Goal: Task Accomplishment & Management: Use online tool/utility

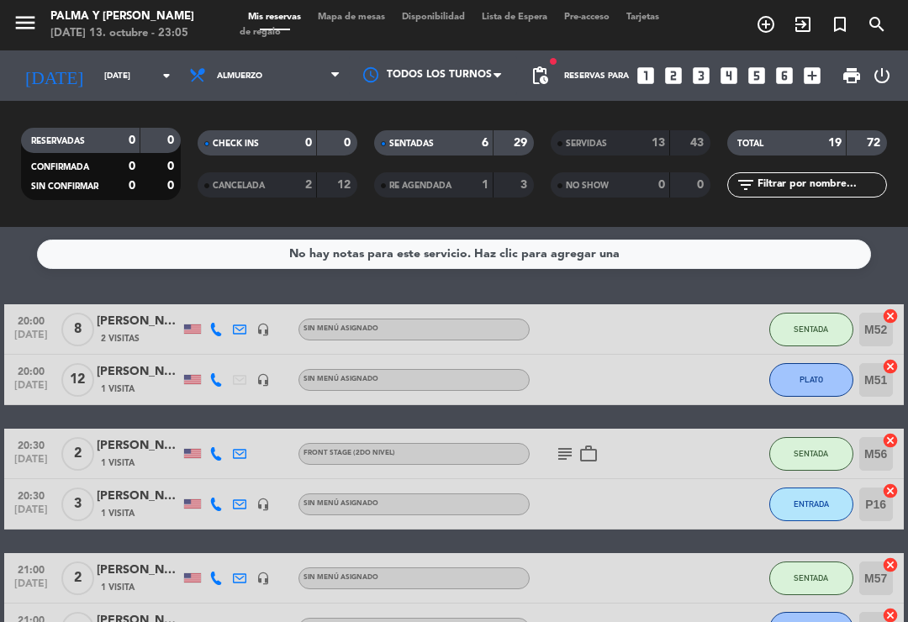
click at [368, 17] on span "Mapa de mesas" at bounding box center [351, 17] width 84 height 9
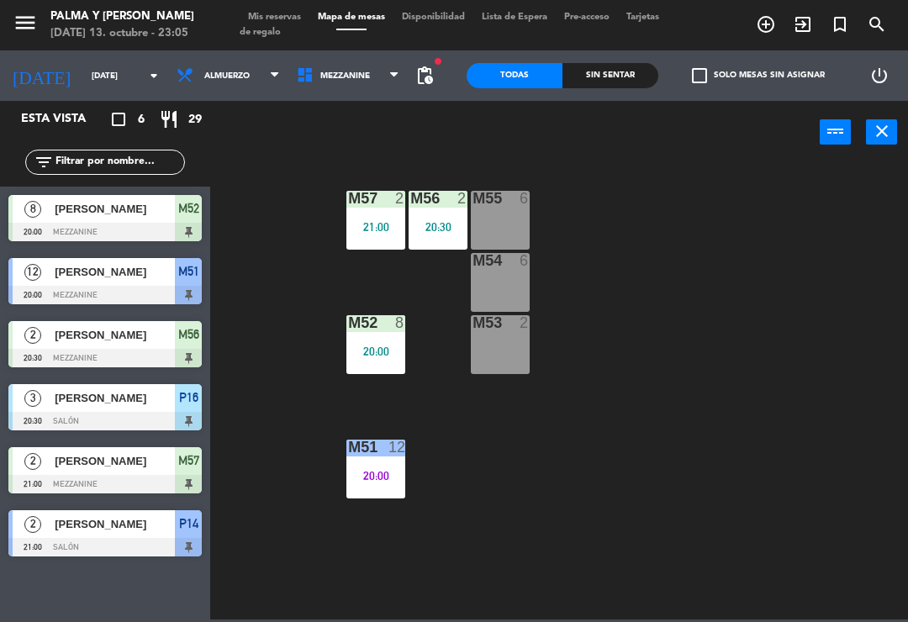
click at [360, 234] on div "M57 2 21:00" at bounding box center [375, 220] width 59 height 59
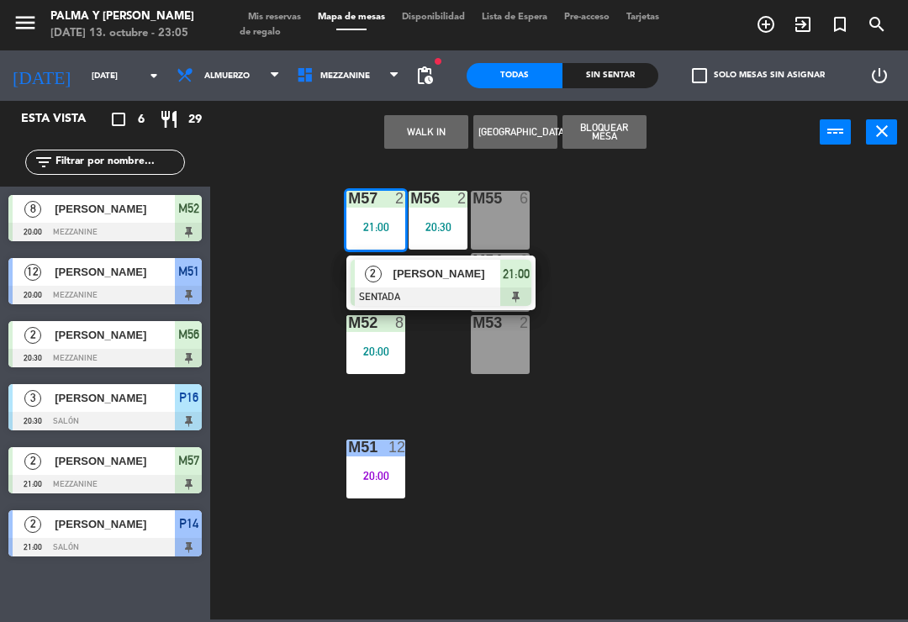
click at [413, 266] on span "[PERSON_NAME]" at bounding box center [447, 274] width 108 height 18
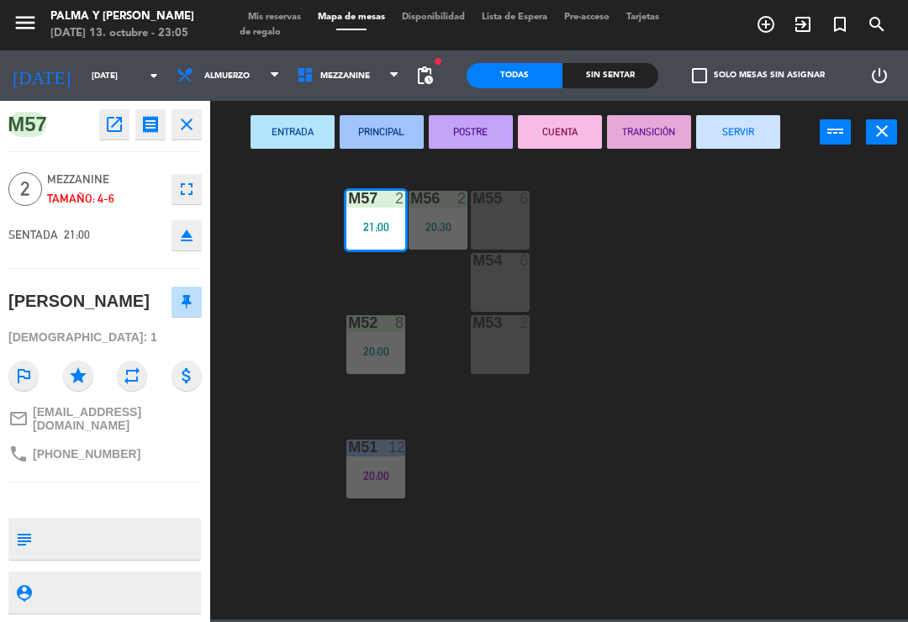
click at [752, 118] on button "SERVIR" at bounding box center [738, 132] width 84 height 34
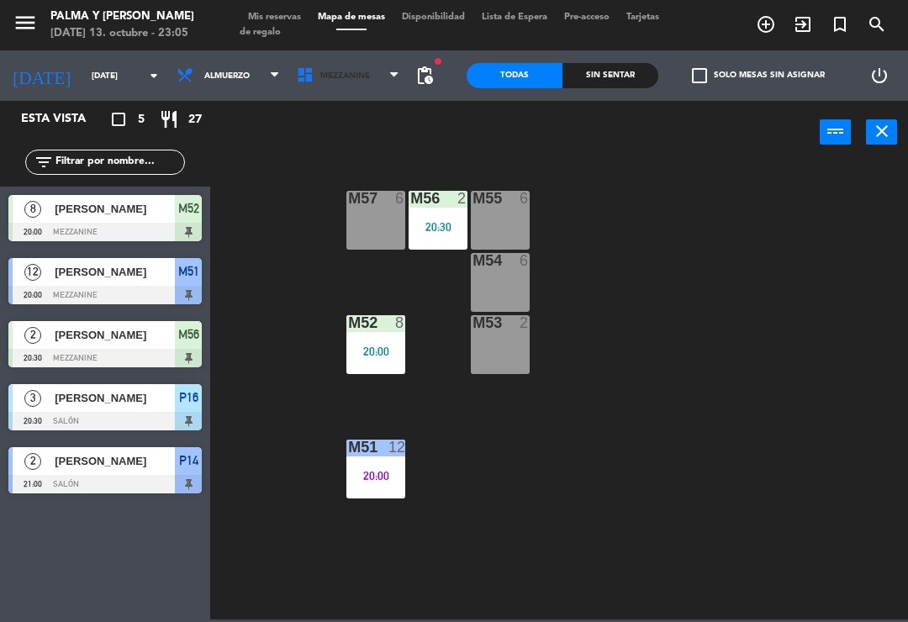
click at [351, 86] on span "Mezzanine" at bounding box center [348, 75] width 120 height 37
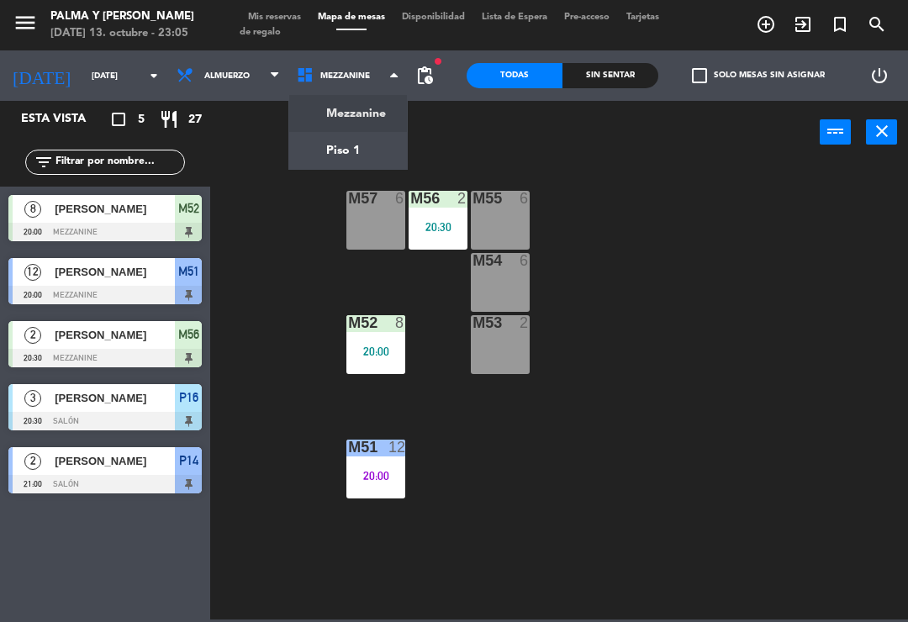
click at [346, 108] on ng-component "menu Palma y [PERSON_NAME] [DATE] 13. octubre - 23:05 Mis reservas Mapa de mesa…" at bounding box center [454, 310] width 908 height 620
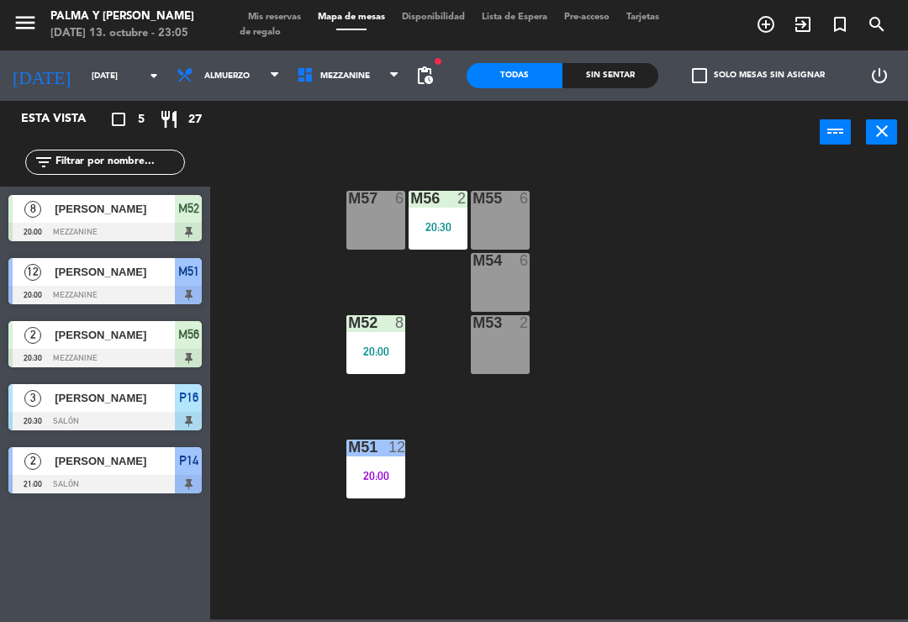
click at [351, 77] on span "Mezzanine" at bounding box center [345, 75] width 50 height 9
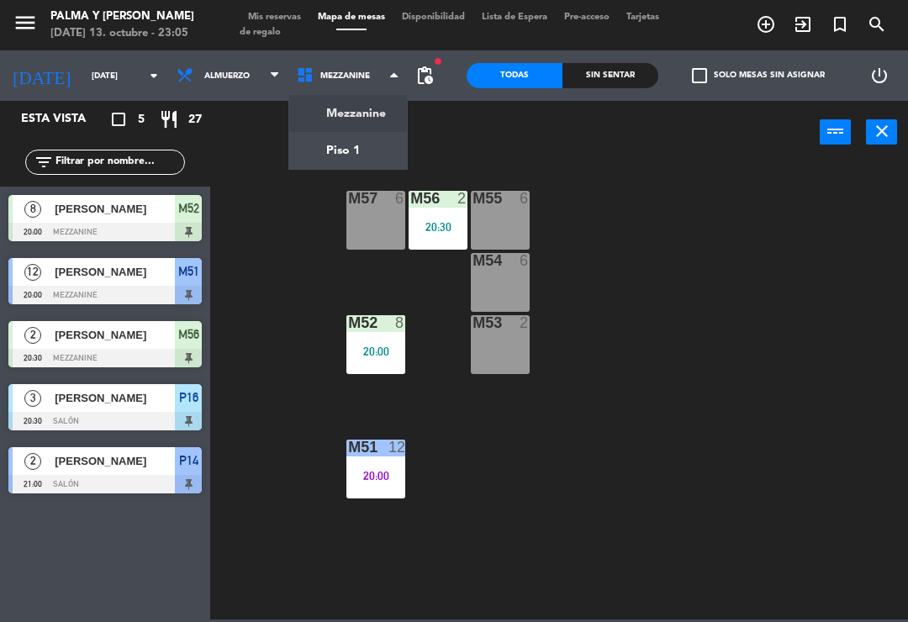
click at [356, 148] on ng-component "menu Palma y [PERSON_NAME] [DATE] 13. octubre - 23:05 Mis reservas Mapa de mesa…" at bounding box center [454, 310] width 908 height 620
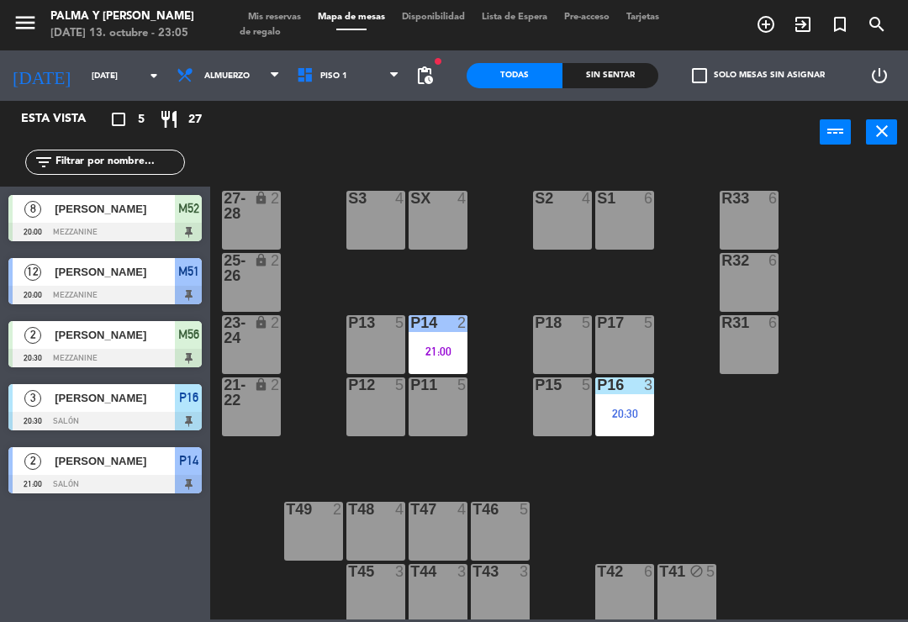
click at [453, 329] on div "2" at bounding box center [466, 322] width 28 height 15
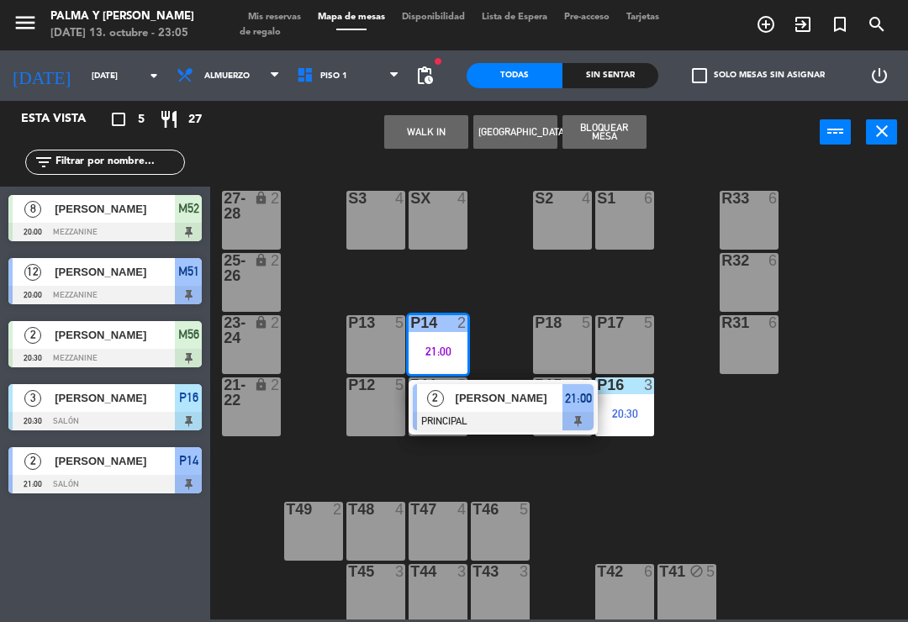
click at [488, 390] on span "[PERSON_NAME]" at bounding box center [510, 398] width 108 height 18
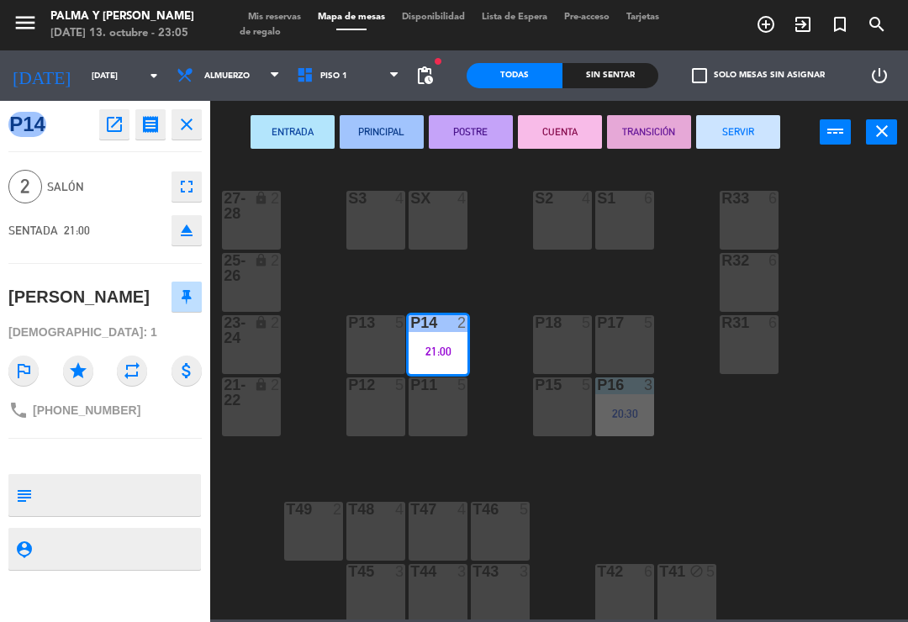
click at [741, 126] on button "SERVIR" at bounding box center [738, 132] width 84 height 34
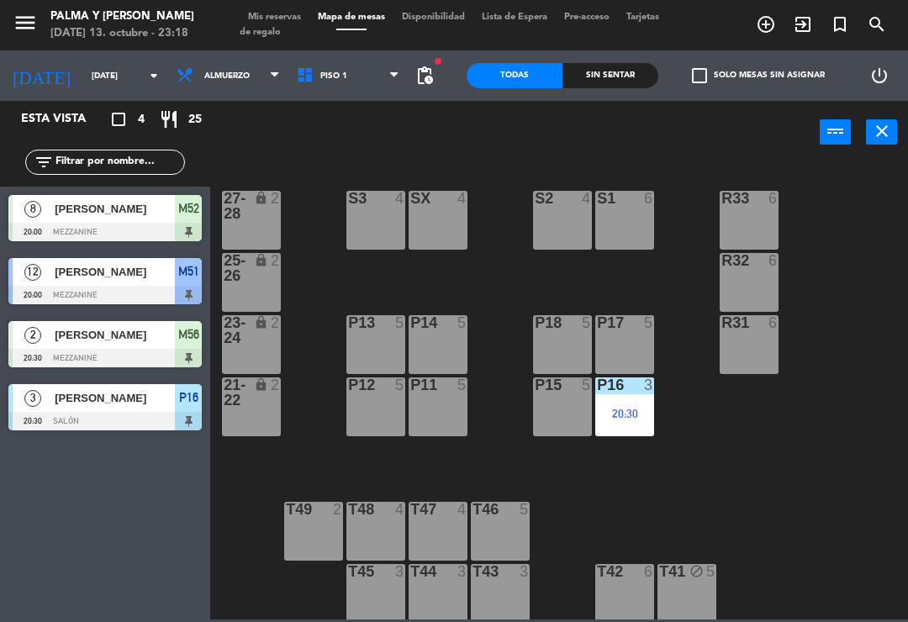
click at [802, 446] on div "R33 6 S1 6 S2 4 S3 4 SX 4 27-28 lock 2 R32 6 25-26 lock 2 P13 5 P14 5 P18 5 P17…" at bounding box center [563, 390] width 689 height 458
click at [110, 64] on input "[DATE]" at bounding box center [140, 76] width 115 height 26
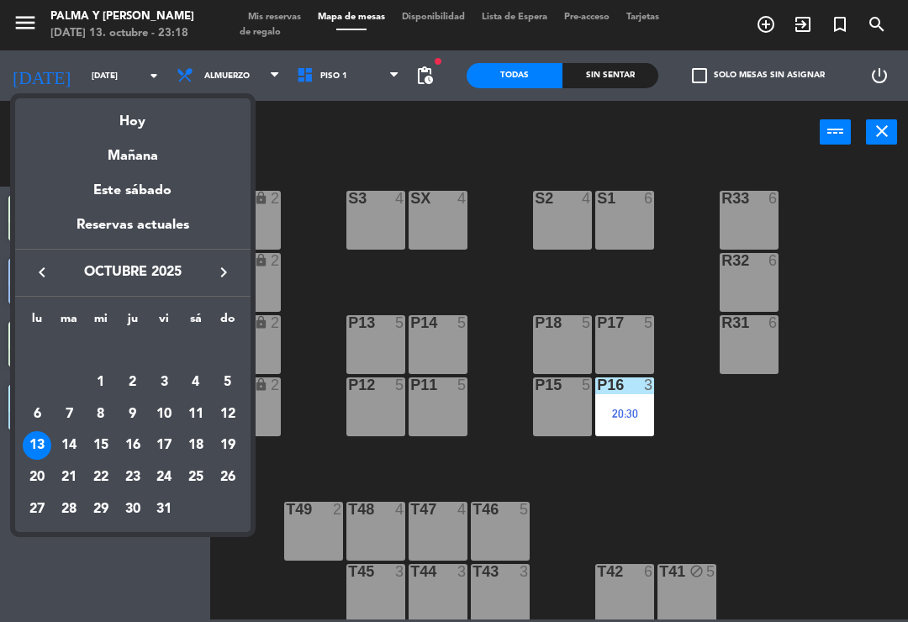
click at [104, 435] on div "15" at bounding box center [101, 445] width 29 height 29
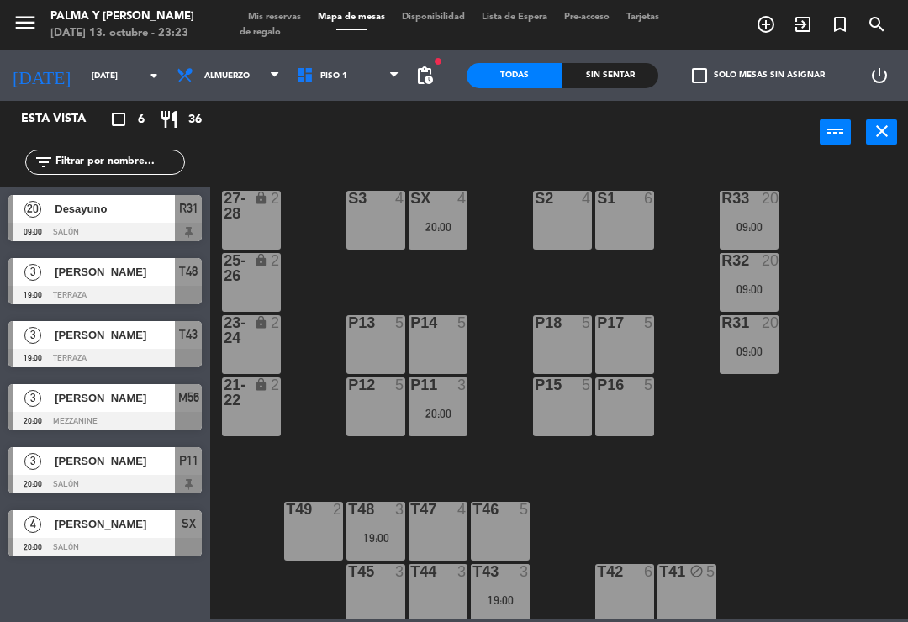
click at [789, 434] on div "R33 20 09:00 S1 6 S2 4 S3 4 SX 4 20:00 27-28 lock 2 R32 20 09:00 25-26 lock 2 P…" at bounding box center [563, 390] width 689 height 458
click at [378, 79] on span "Piso 1" at bounding box center [348, 75] width 120 height 37
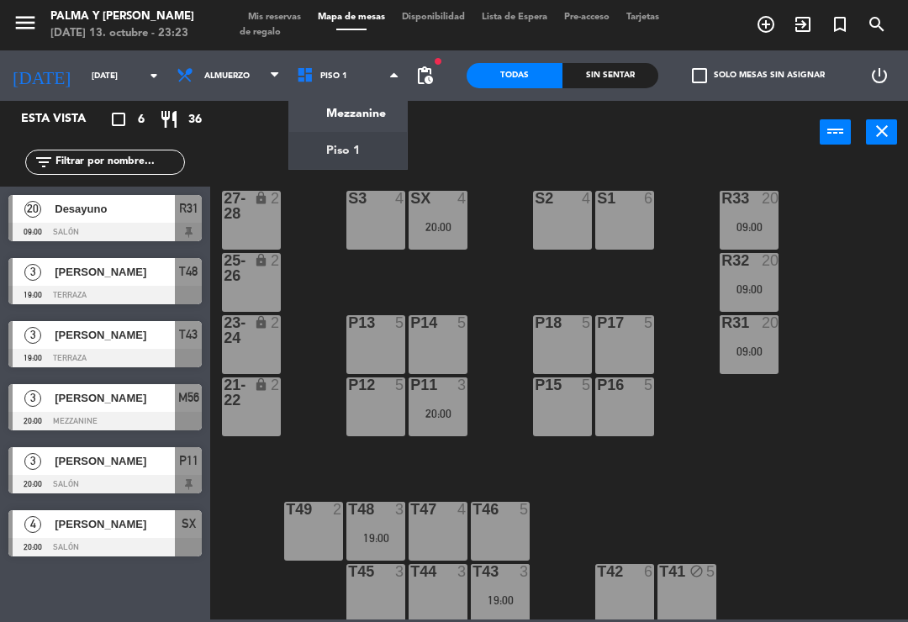
click at [348, 144] on ng-component "menu Palma y [PERSON_NAME] [DATE] 13. octubre - 23:23 Mis reservas Mapa de mesa…" at bounding box center [454, 310] width 908 height 620
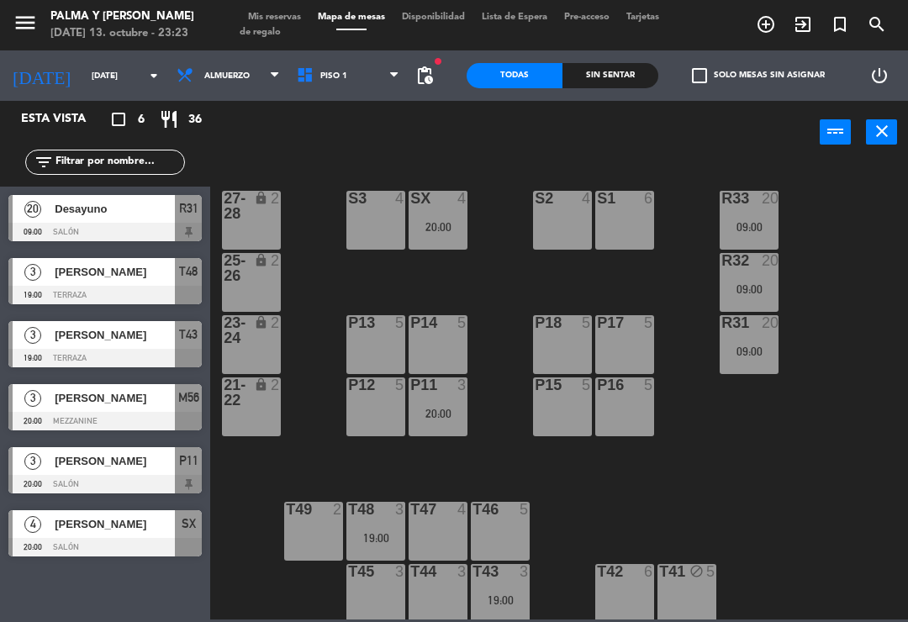
click at [83, 66] on input "[DATE]" at bounding box center [140, 76] width 115 height 26
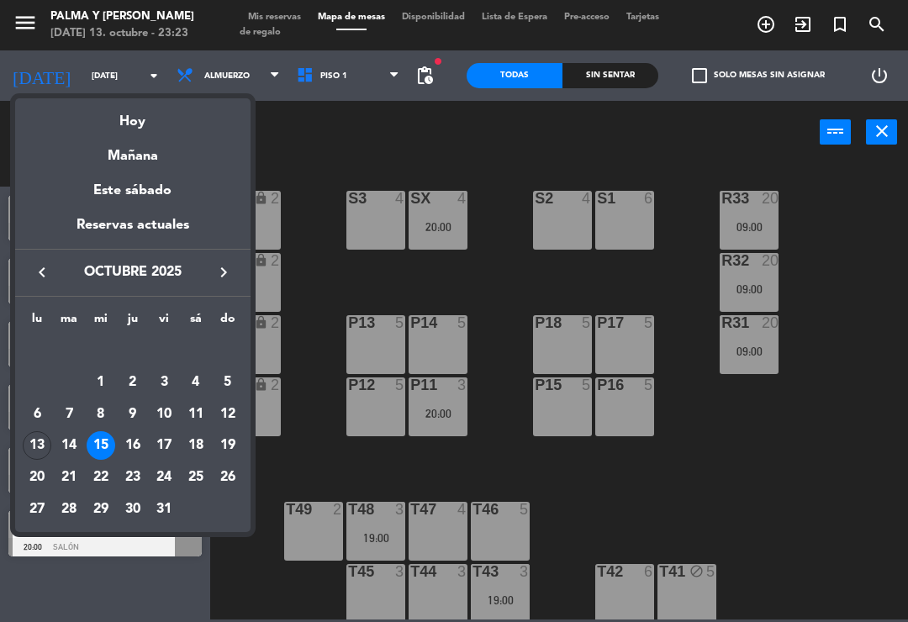
click at [77, 432] on div "14" at bounding box center [69, 445] width 29 height 29
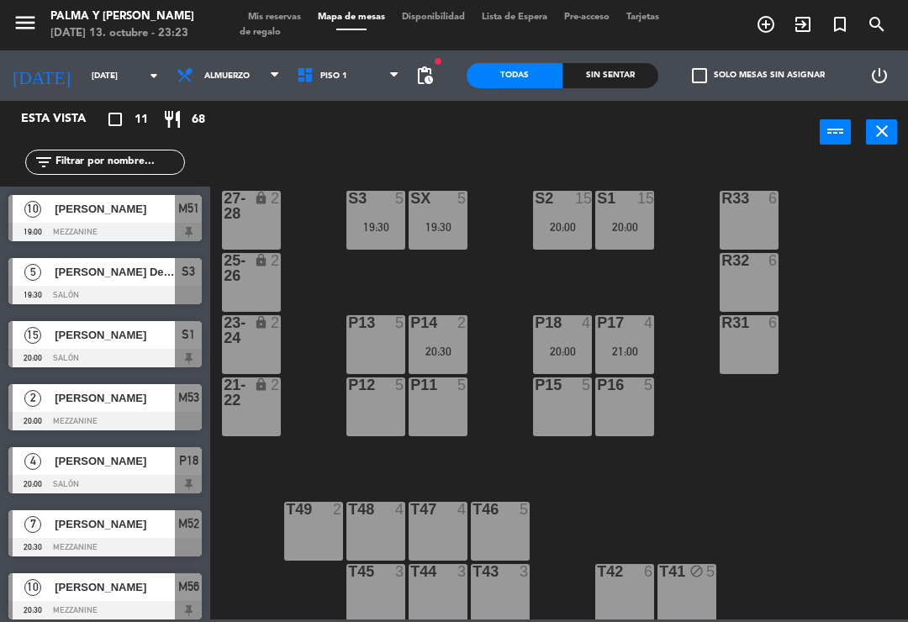
click at [129, 395] on span "[PERSON_NAME]" at bounding box center [115, 398] width 120 height 18
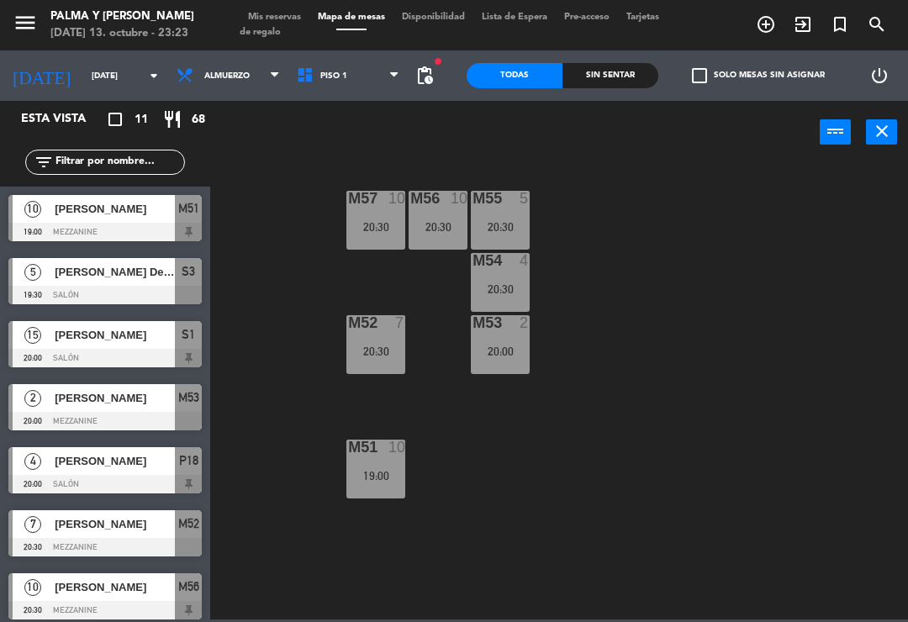
click at [139, 608] on div at bounding box center [104, 610] width 193 height 18
click at [413, 53] on div "fiber_manual_record pending_actions" at bounding box center [425, 75] width 34 height 50
click at [356, 72] on span "Piso 1" at bounding box center [348, 75] width 120 height 37
click at [351, 114] on ng-component "menu Palma y [PERSON_NAME] [DATE] 13. octubre - 23:23 Mis reservas Mapa de mesa…" at bounding box center [454, 310] width 908 height 620
click at [356, 71] on span "Mezzanine" at bounding box center [345, 75] width 50 height 9
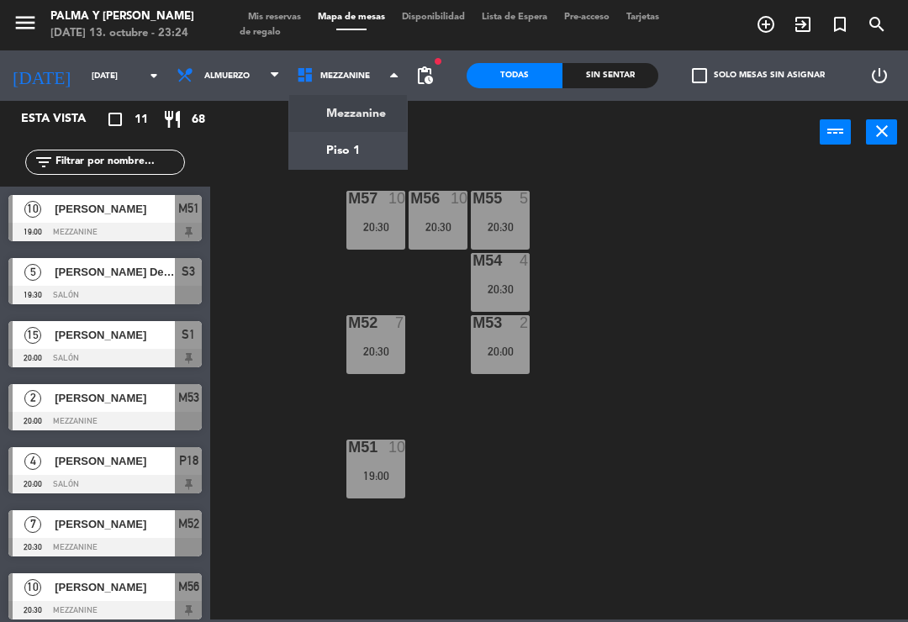
click at [334, 152] on ng-component "menu Palma y [PERSON_NAME] [DATE] 13. octubre - 23:24 Mis reservas Mapa de mesa…" at bounding box center [454, 310] width 908 height 620
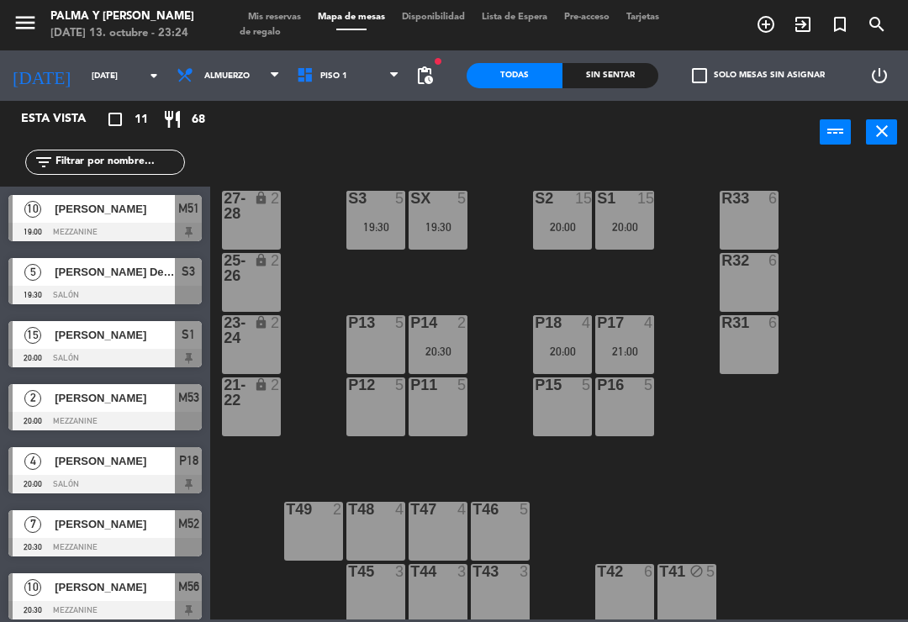
click at [456, 351] on div "20:30" at bounding box center [438, 352] width 59 height 12
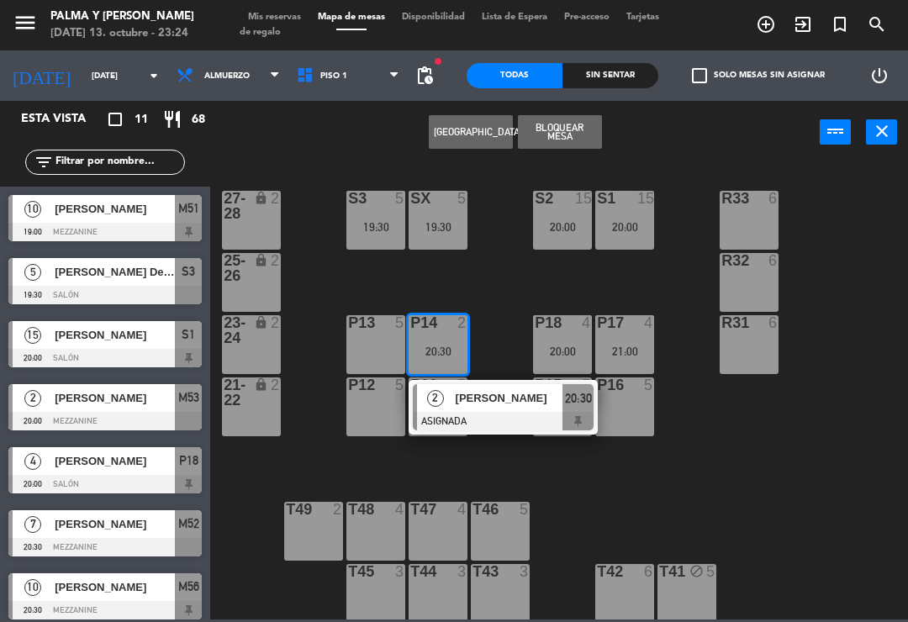
click at [490, 419] on div at bounding box center [503, 421] width 181 height 18
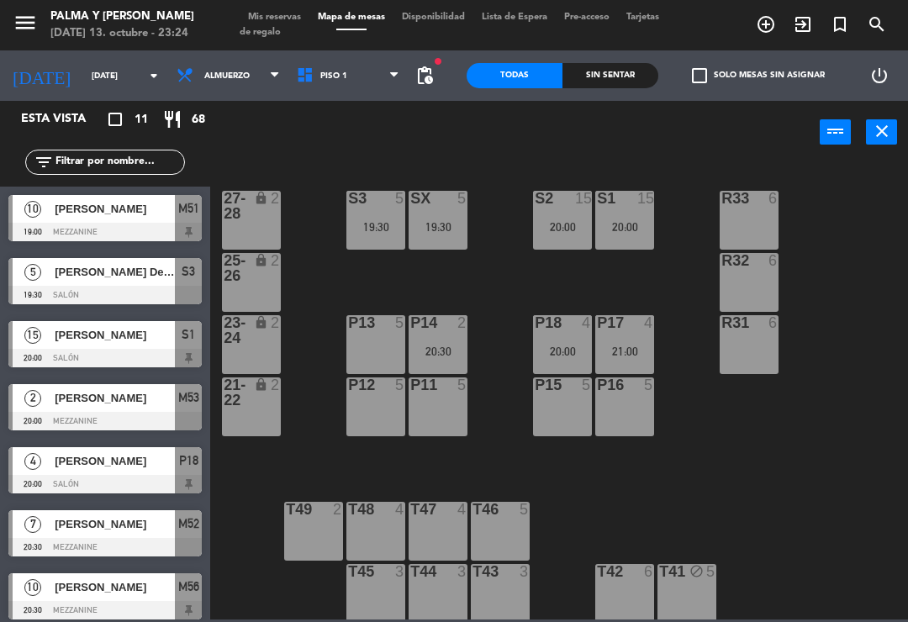
click at [551, 346] on div "20:00" at bounding box center [562, 352] width 59 height 12
click at [833, 299] on div "R33 6 S1 15 20:00 S2 15 20:00 S3 5 19:30 SX 5 19:30 27-28 lock 2 R32 6 25-26 lo…" at bounding box center [563, 390] width 689 height 458
click at [654, 333] on div "P17 4 21:00" at bounding box center [624, 344] width 59 height 59
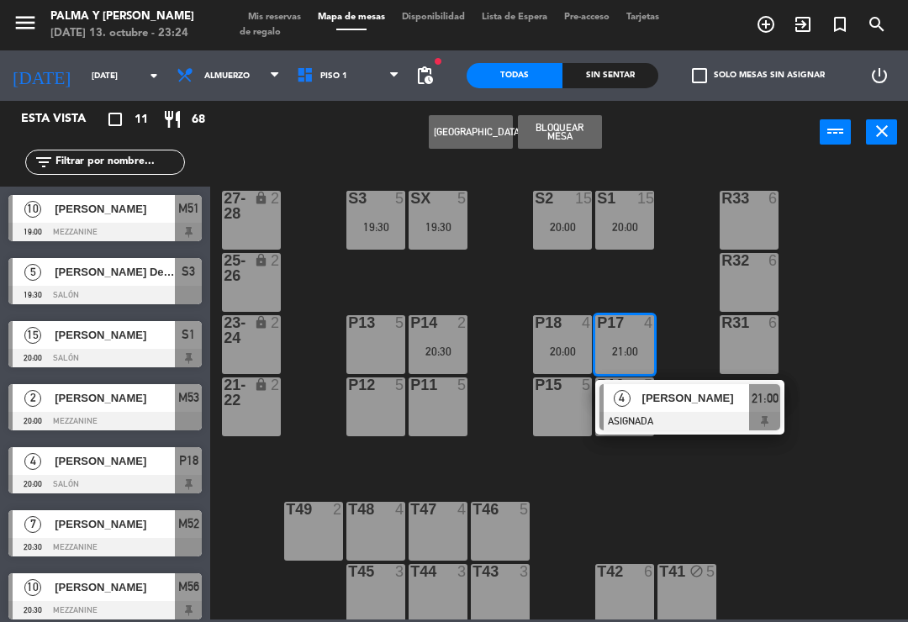
click at [842, 321] on div "R33 6 S1 15 20:00 S2 15 20:00 S3 5 19:30 SX 5 19:30 27-28 lock 2 R32 6 25-26 lo…" at bounding box center [563, 390] width 689 height 458
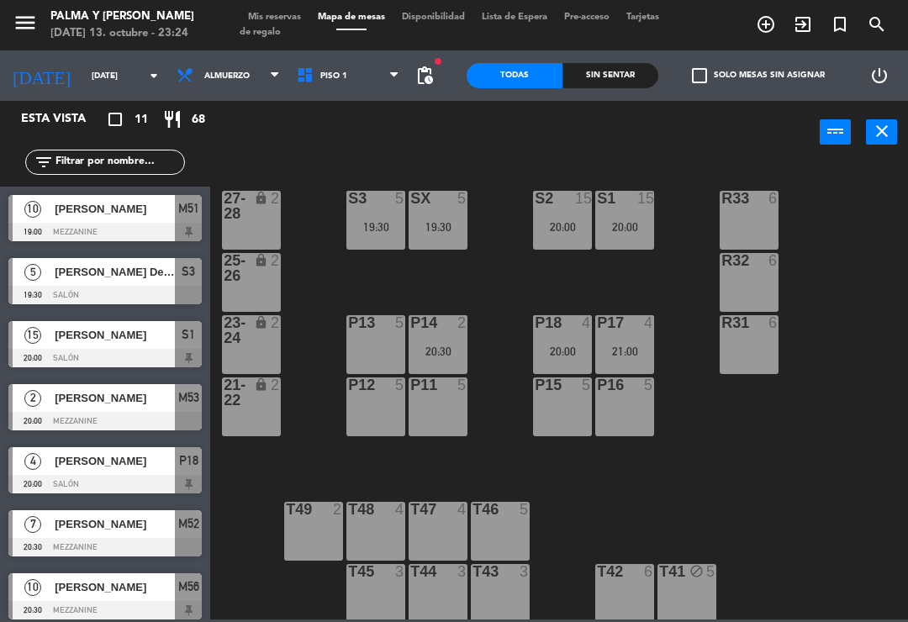
click at [414, 221] on div "19:30" at bounding box center [438, 227] width 59 height 12
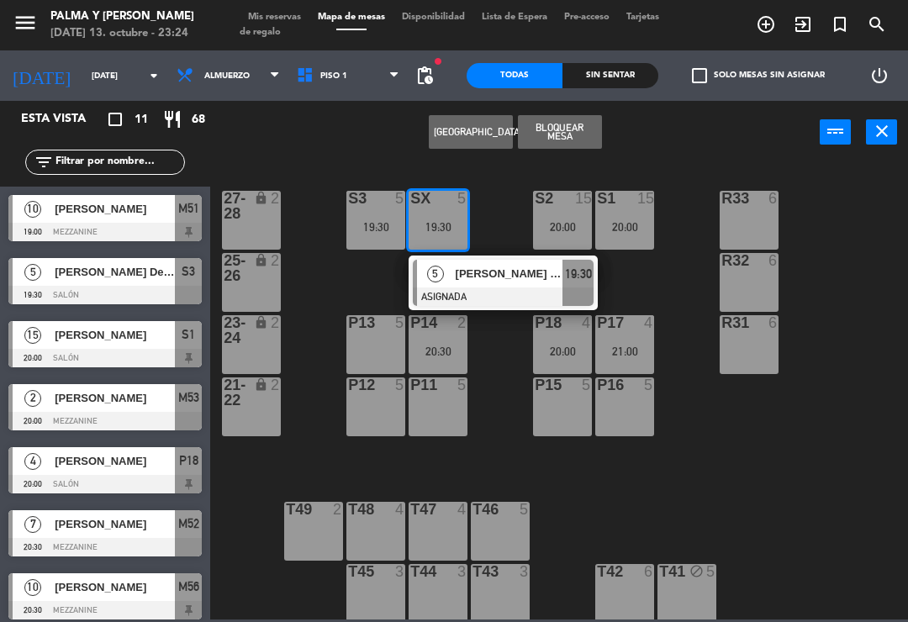
click at [478, 266] on span "[PERSON_NAME] Del [PERSON_NAME]" at bounding box center [510, 274] width 108 height 18
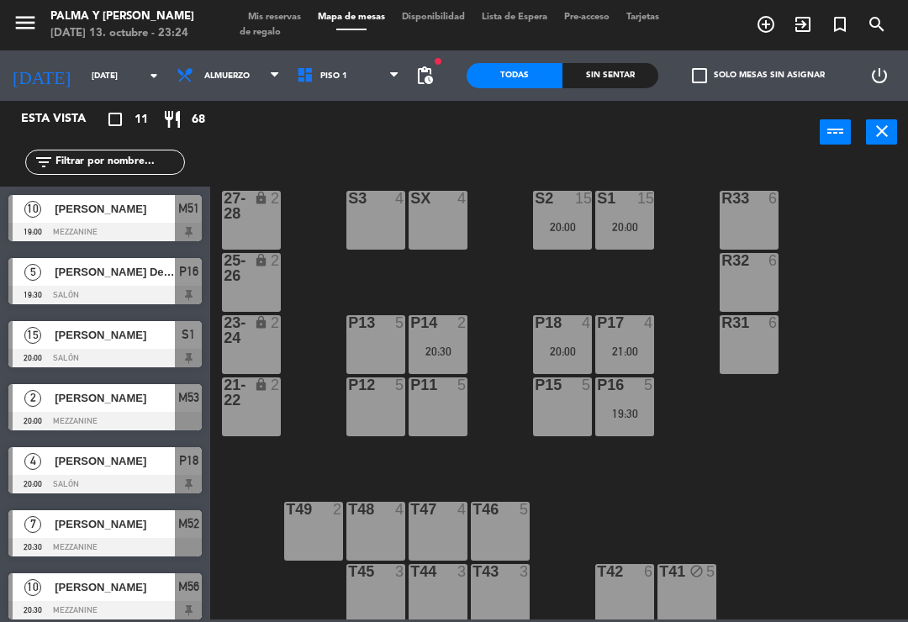
click at [625, 399] on div "P16 5 19:30" at bounding box center [624, 406] width 59 height 59
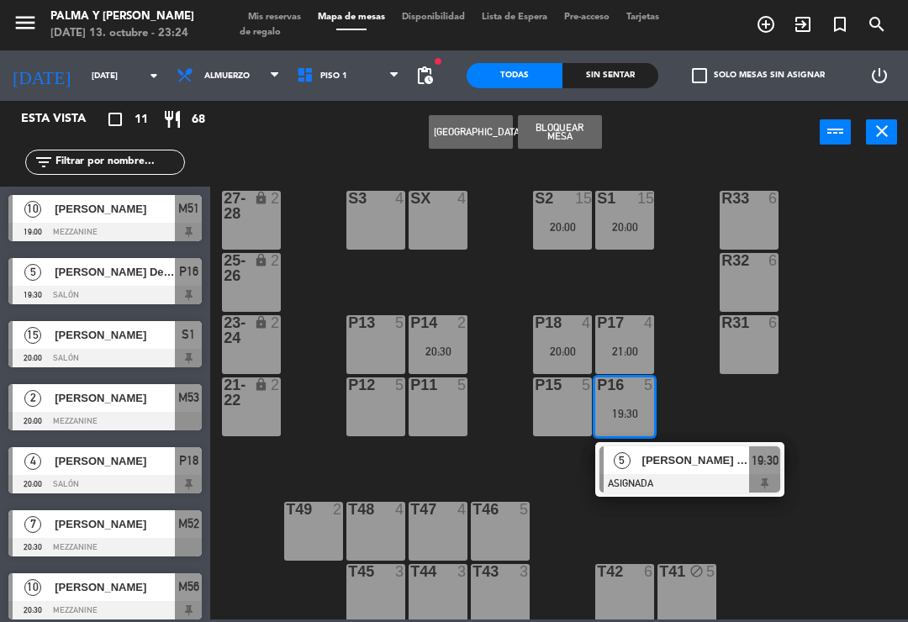
click at [695, 454] on span "[PERSON_NAME] Del [PERSON_NAME]" at bounding box center [696, 460] width 108 height 18
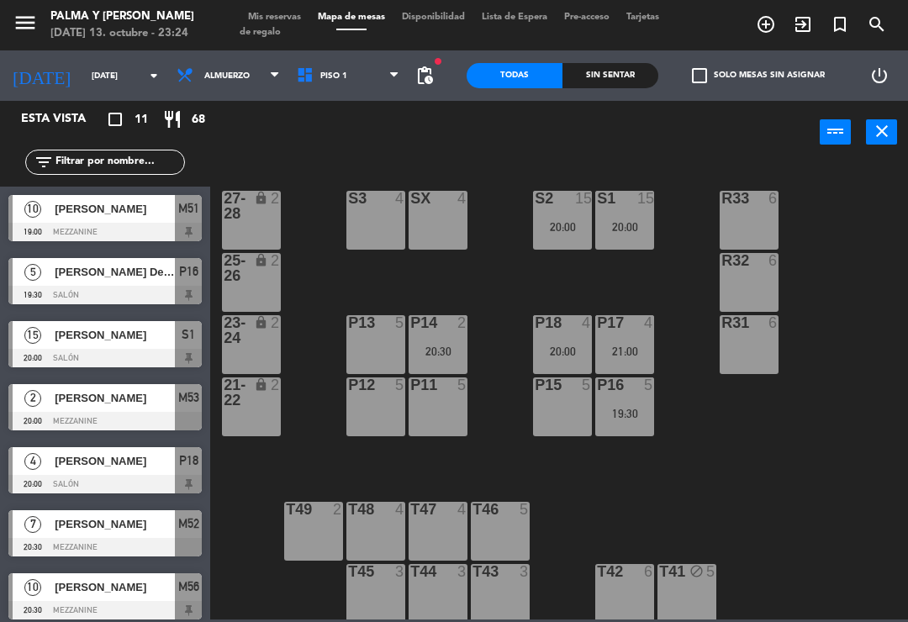
click at [338, 71] on span "Piso 1" at bounding box center [348, 75] width 120 height 37
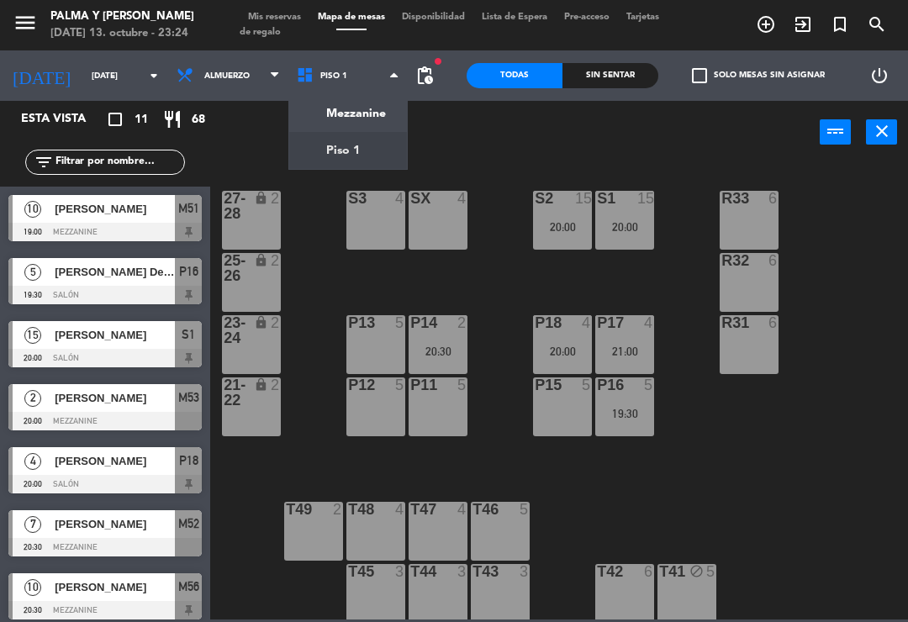
click at [390, 121] on ng-component "menu Palma y [PERSON_NAME] [DATE] 13. octubre - 23:24 Mis reservas Mapa de mesa…" at bounding box center [454, 310] width 908 height 620
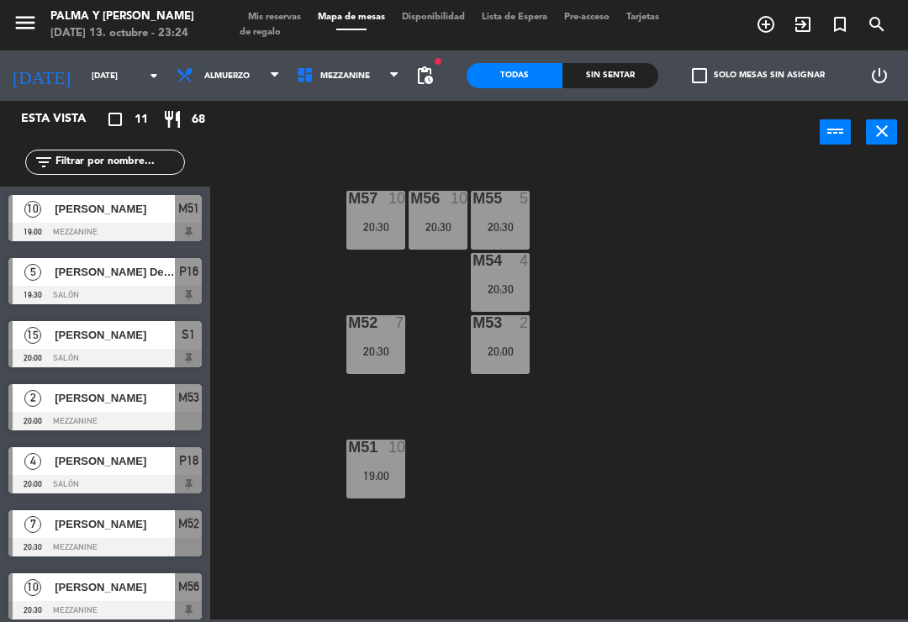
click at [541, 231] on div "M57 10 20:30 M56 10 20:30 M55 5 20:30 M54 4 20:30 M52 7 20:30 M53 2 20:00 M51 1…" at bounding box center [563, 390] width 689 height 458
click at [530, 228] on div "20:30" at bounding box center [500, 227] width 59 height 12
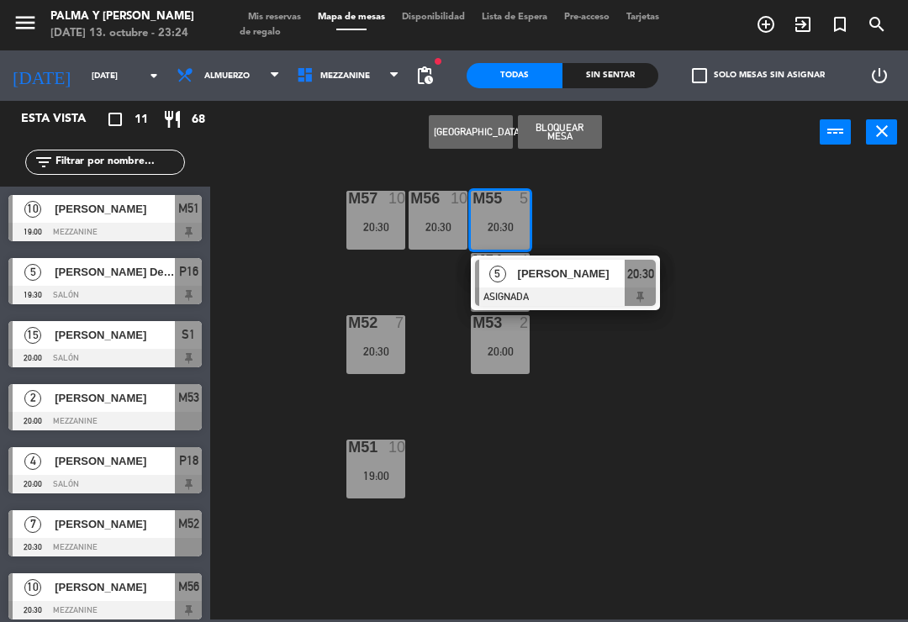
click at [512, 223] on div "20:30" at bounding box center [500, 227] width 59 height 12
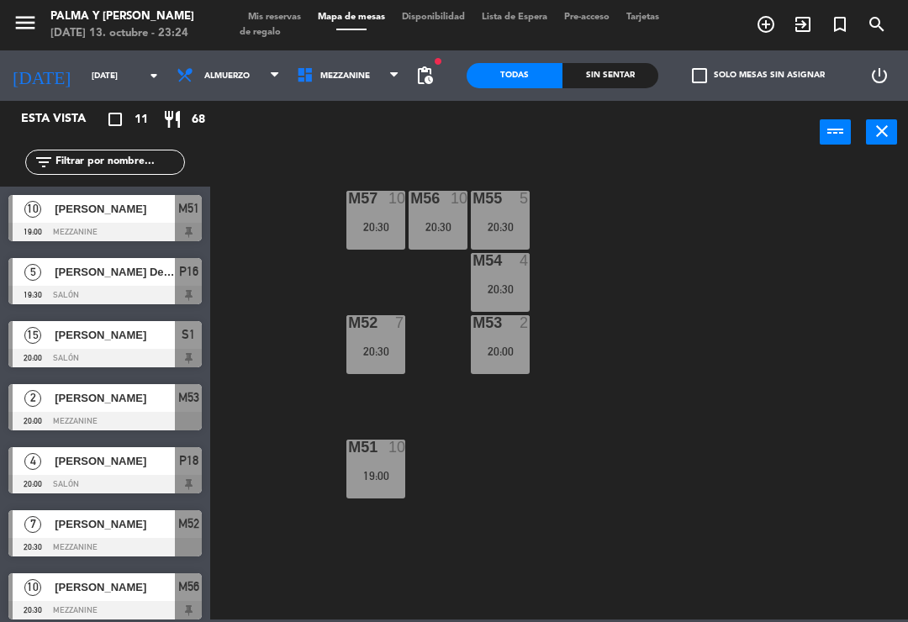
click at [486, 293] on div "20:30" at bounding box center [500, 289] width 59 height 12
click at [779, 263] on div "M57 10 20:30 M56 10 20:30 M55 5 20:30 M54 4 20:30 M52 7 20:30 M53 2 20:00 M51 1…" at bounding box center [563, 390] width 689 height 458
click at [502, 346] on div "20:00" at bounding box center [500, 352] width 59 height 12
click at [770, 325] on div "M57 10 20:30 M56 10 20:30 M55 5 20:30 M54 4 20:30 M52 7 20:30 M53 2 20:00 M51 1…" at bounding box center [563, 390] width 689 height 458
click at [361, 355] on div "20:30" at bounding box center [375, 352] width 59 height 12
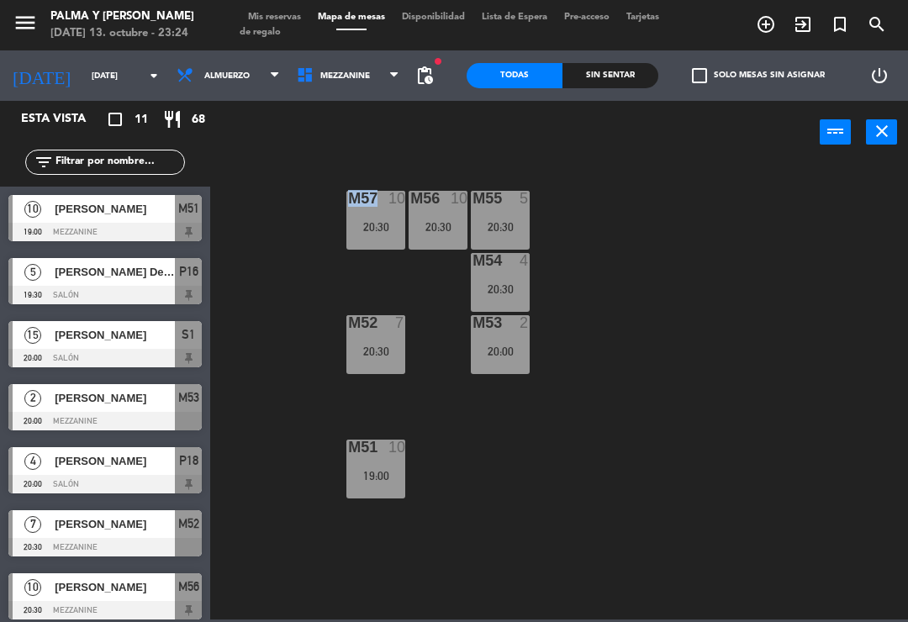
click at [347, 30] on span at bounding box center [351, 30] width 30 height 2
click at [362, 71] on span "Mezzanine" at bounding box center [348, 75] width 120 height 37
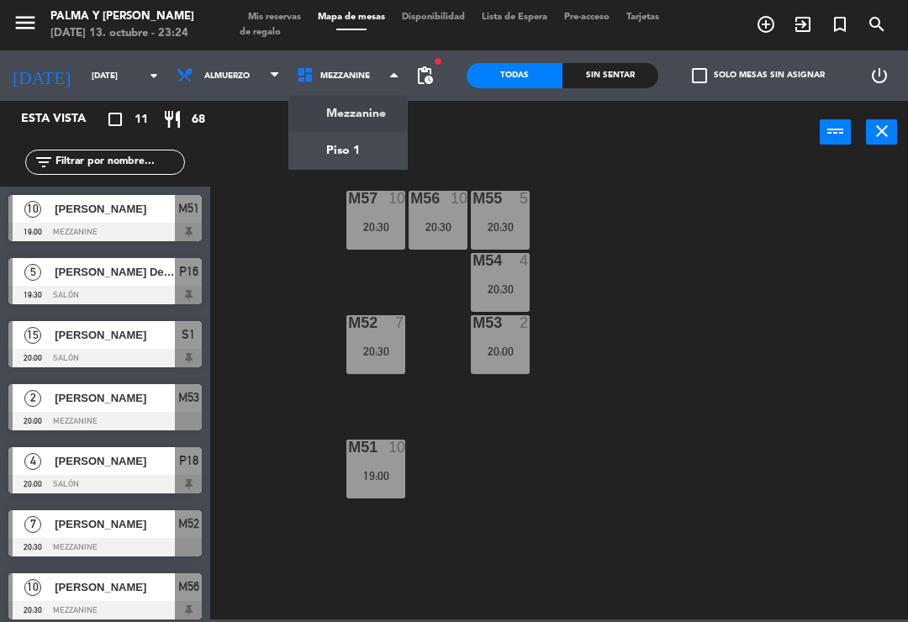
click at [338, 124] on ng-component "menu Palma y [PERSON_NAME] [DATE] 13. octubre - 23:24 Mis reservas Mapa de mesa…" at bounding box center [454, 310] width 908 height 620
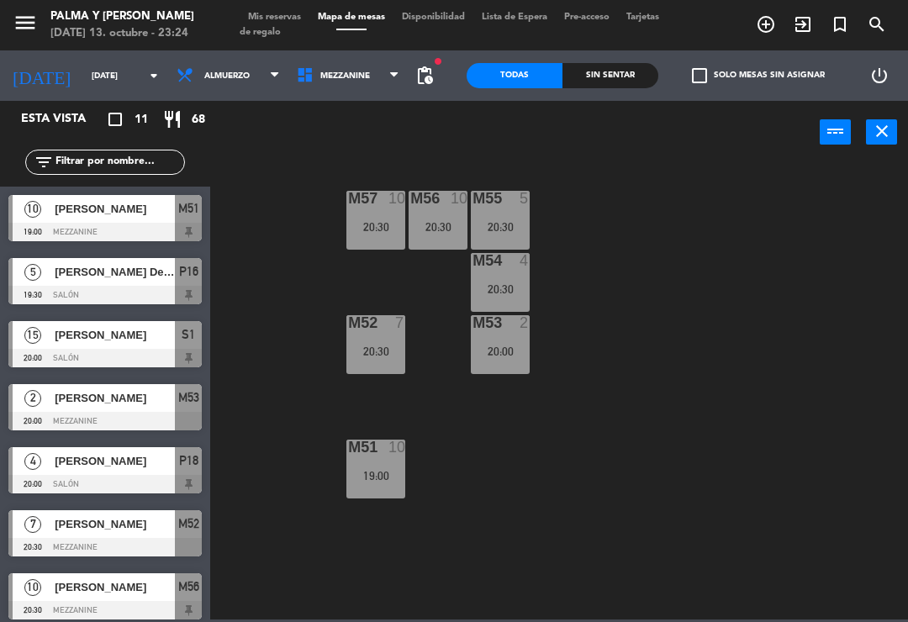
click at [326, 57] on span "Mezzanine" at bounding box center [348, 75] width 120 height 37
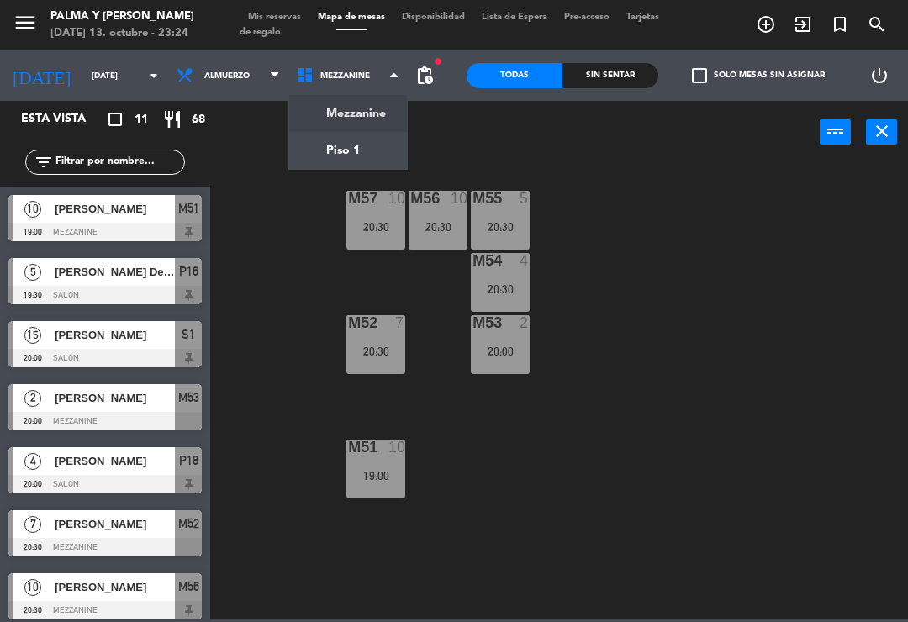
click at [349, 148] on ng-component "menu Palma y [PERSON_NAME] [DATE] 13. octubre - 23:24 Mis reservas Mapa de mesa…" at bounding box center [454, 310] width 908 height 620
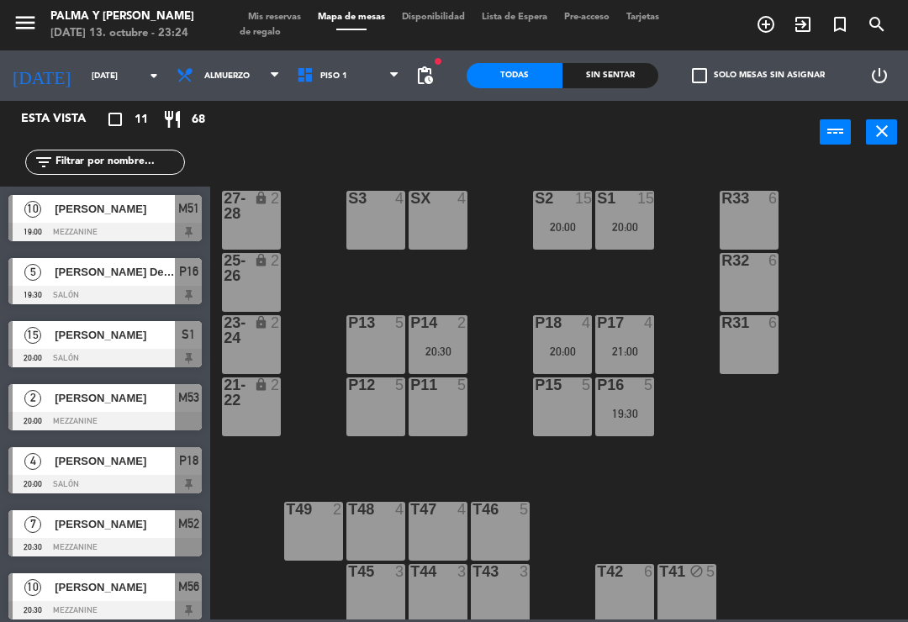
click at [83, 87] on input "[DATE]" at bounding box center [140, 76] width 115 height 26
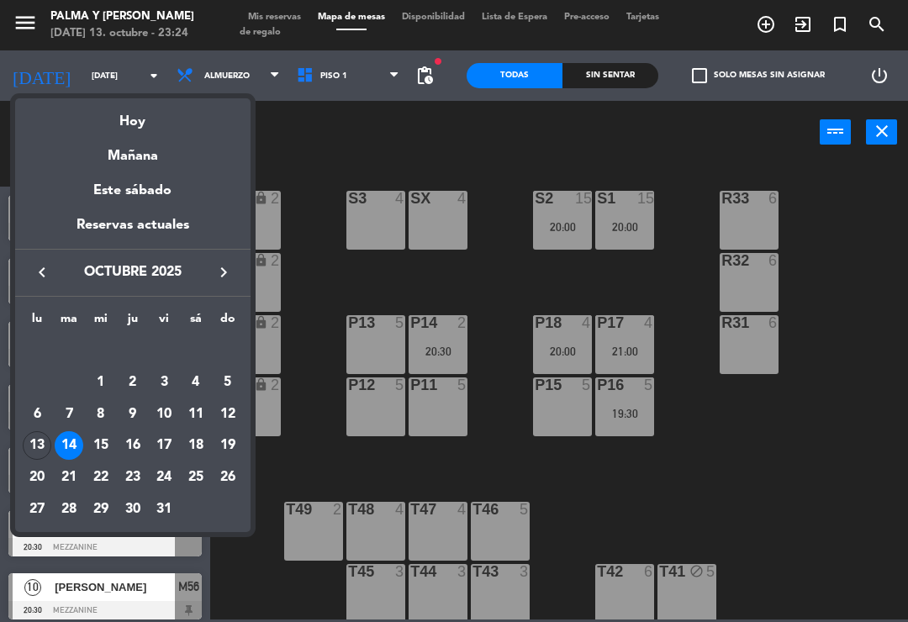
click at [150, 118] on div "Hoy" at bounding box center [132, 115] width 235 height 34
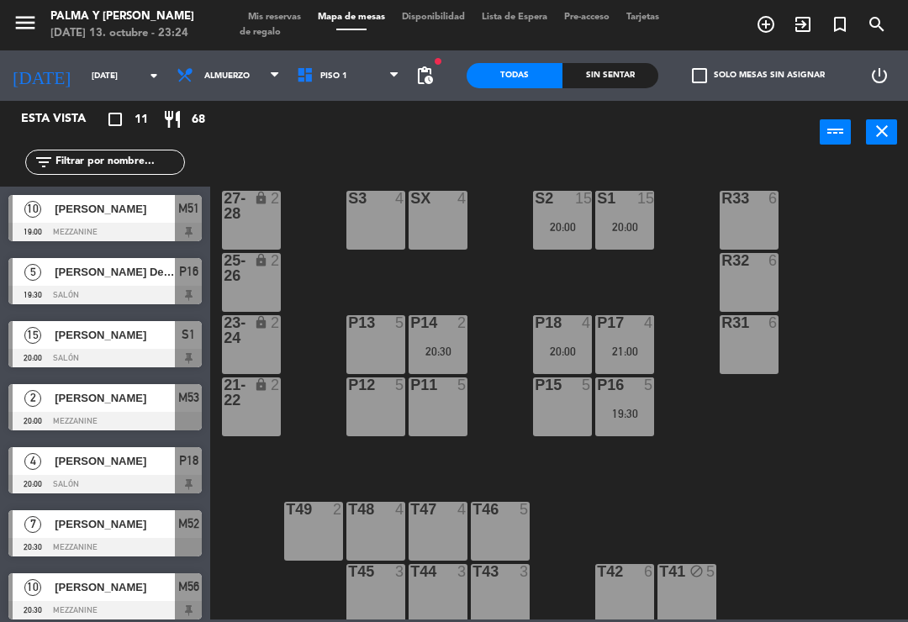
type input "[DATE]"
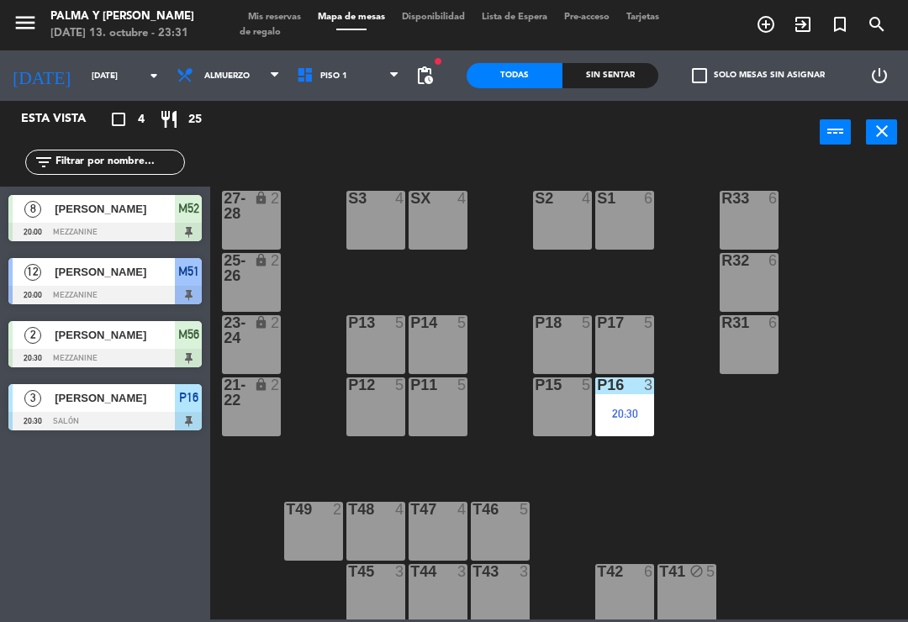
click at [626, 411] on div "20:30" at bounding box center [624, 414] width 59 height 12
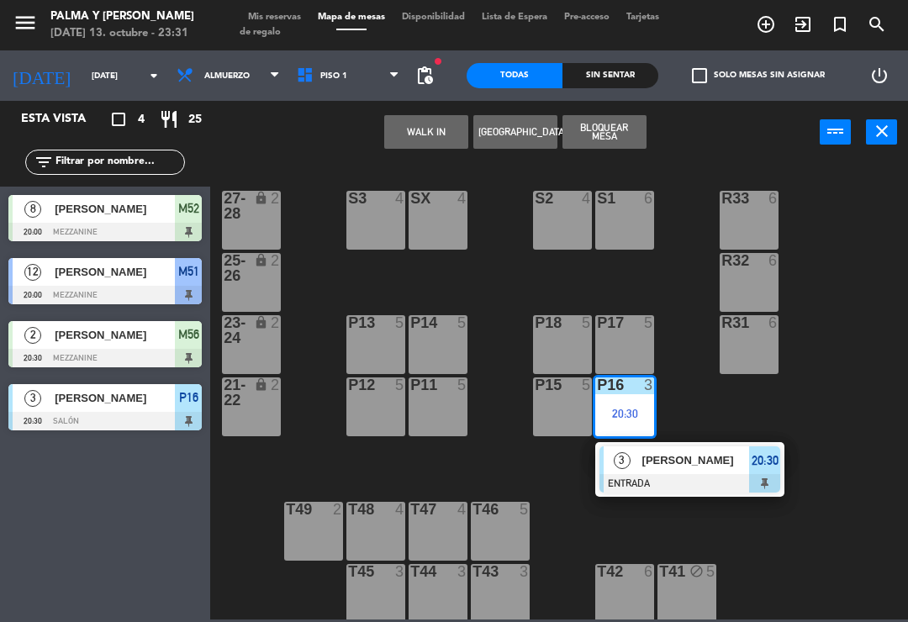
click at [647, 466] on span "[PERSON_NAME]" at bounding box center [696, 460] width 108 height 18
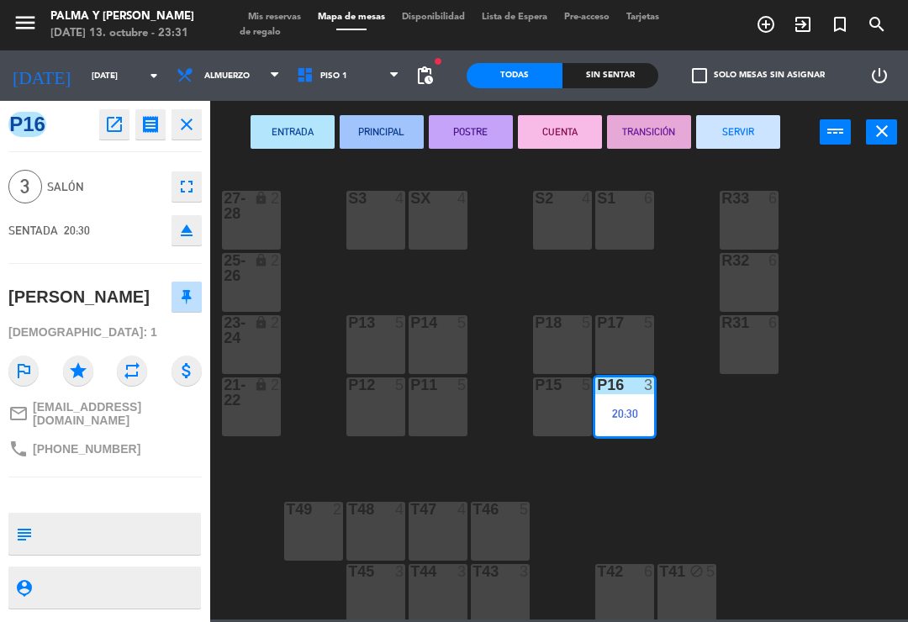
click at [759, 135] on button "SERVIR" at bounding box center [738, 132] width 84 height 34
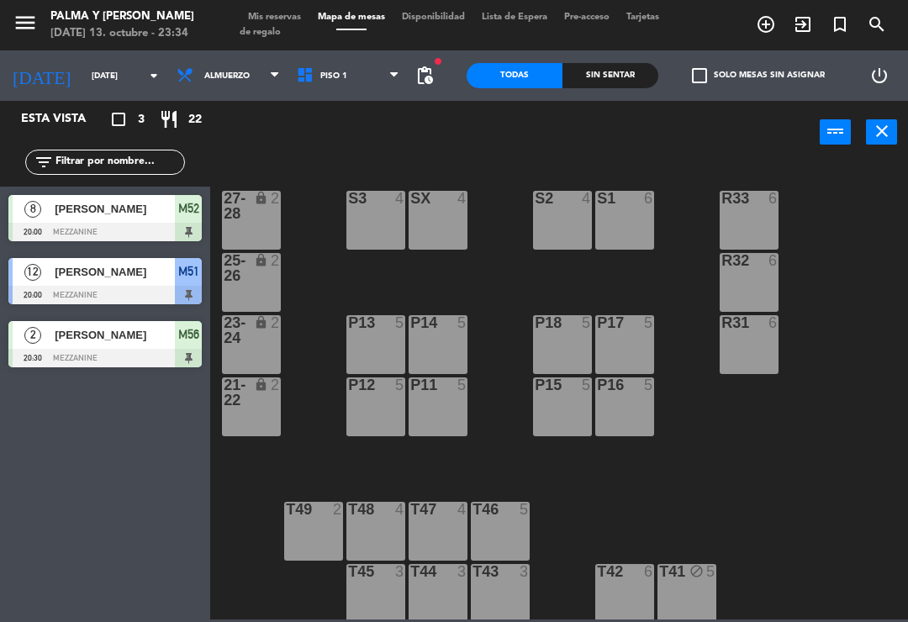
click at [340, 57] on span "Piso 1" at bounding box center [348, 75] width 120 height 37
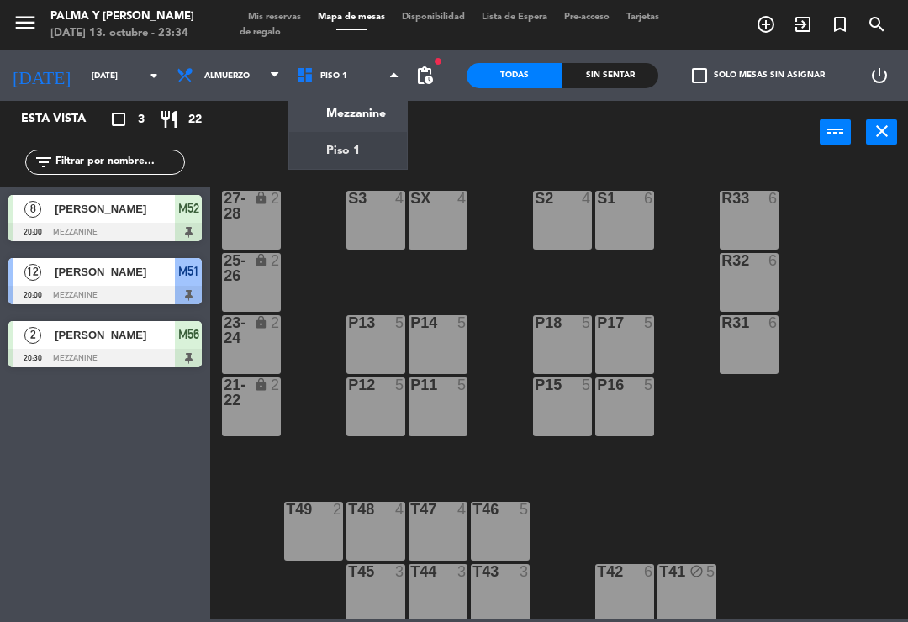
click at [348, 99] on div "Mezzanine Piso 1 Piso 1 Mezzanine Piso 1" at bounding box center [348, 75] width 120 height 50
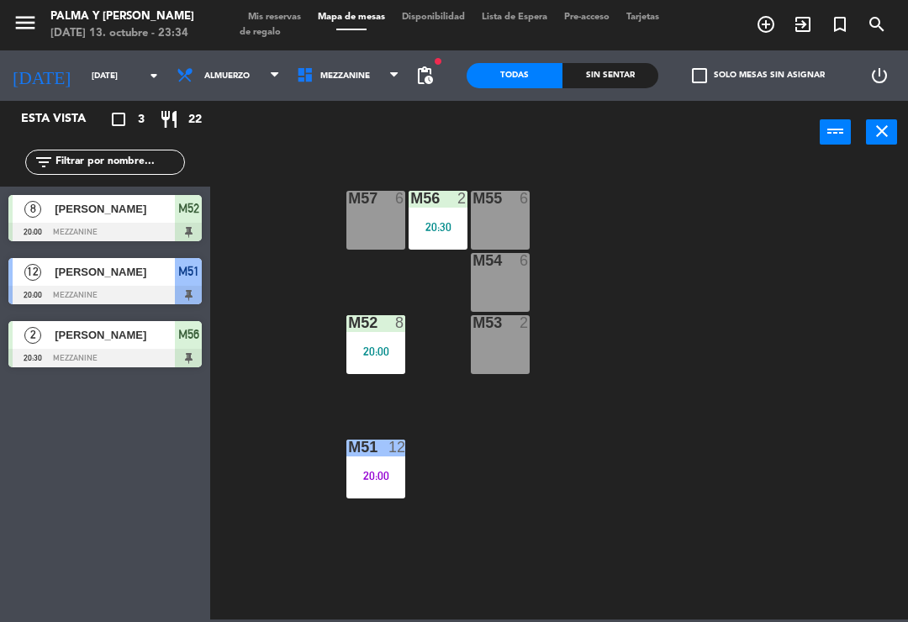
click at [376, 496] on div "M51 12 20:00" at bounding box center [375, 469] width 59 height 59
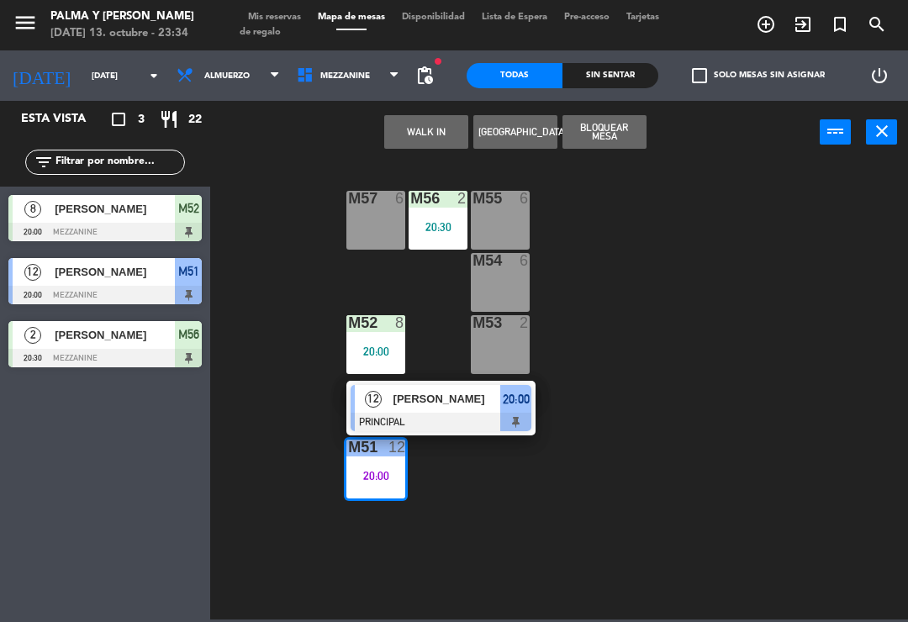
click at [436, 404] on span "[PERSON_NAME]" at bounding box center [447, 399] width 108 height 18
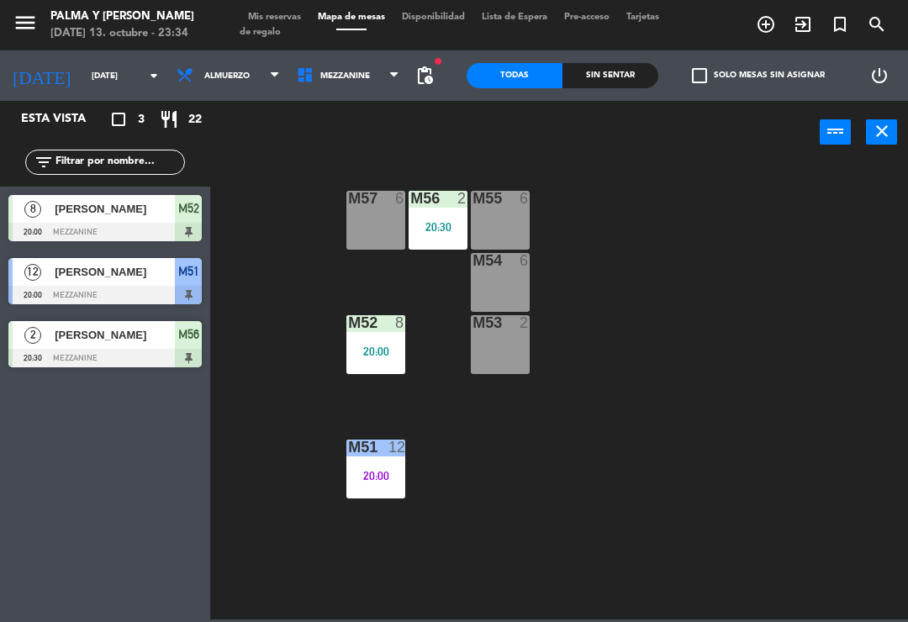
click at [742, 133] on div "power_input close" at bounding box center [514, 133] width 609 height 64
click at [375, 482] on div "20:00" at bounding box center [375, 476] width 59 height 12
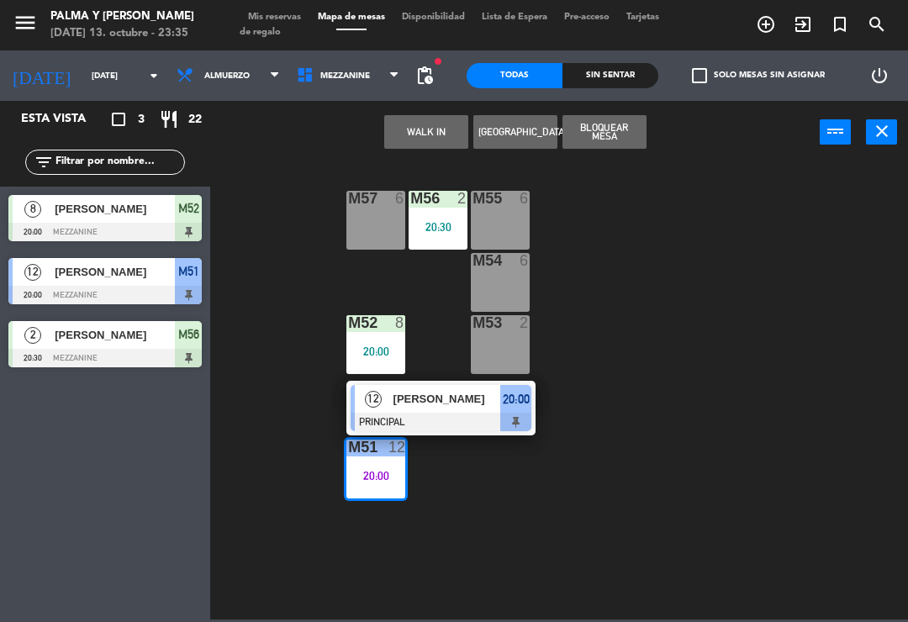
click at [439, 395] on span "[PERSON_NAME]" at bounding box center [447, 399] width 108 height 18
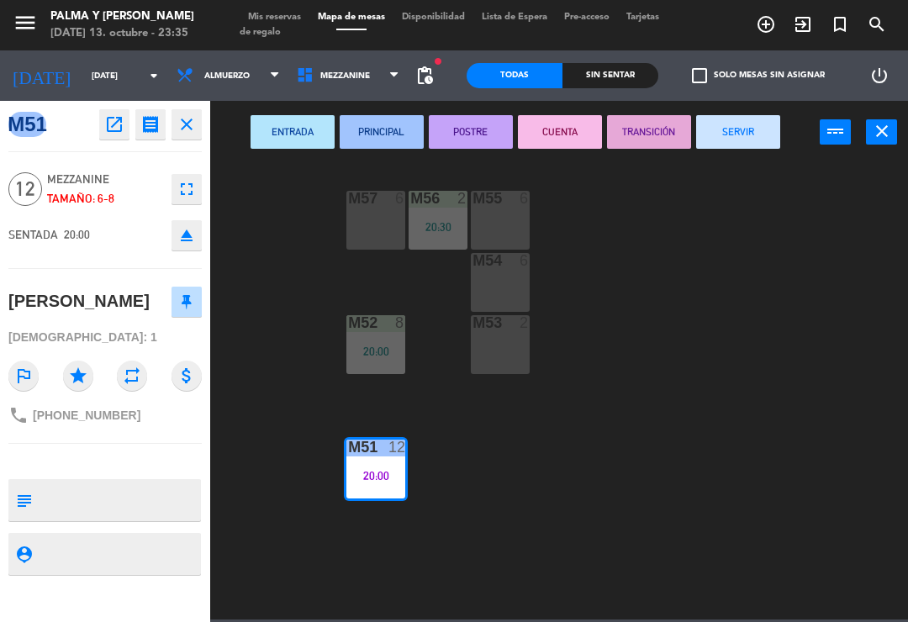
click at [731, 136] on button "SERVIR" at bounding box center [738, 132] width 84 height 34
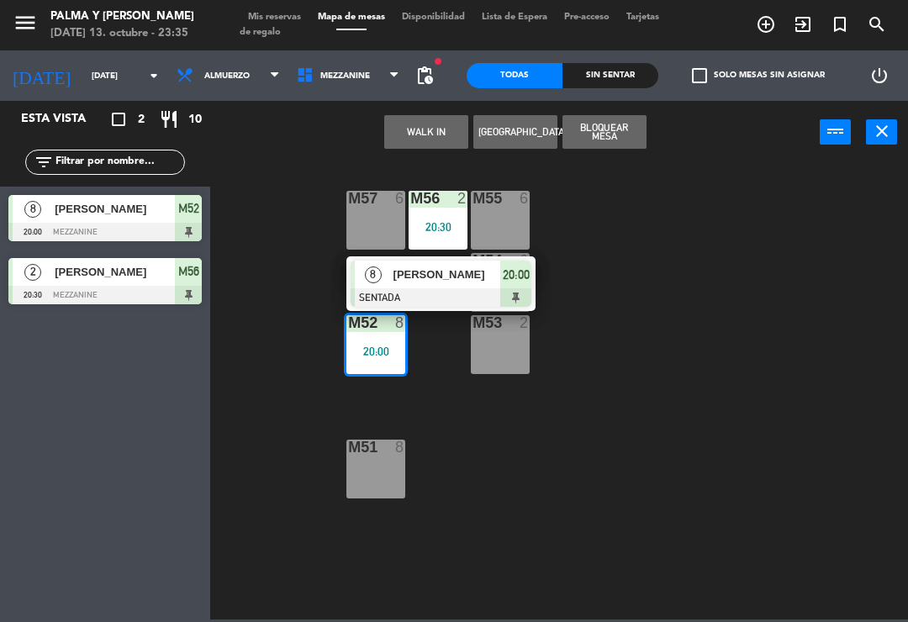
click at [458, 270] on span "[PERSON_NAME]" at bounding box center [447, 275] width 108 height 18
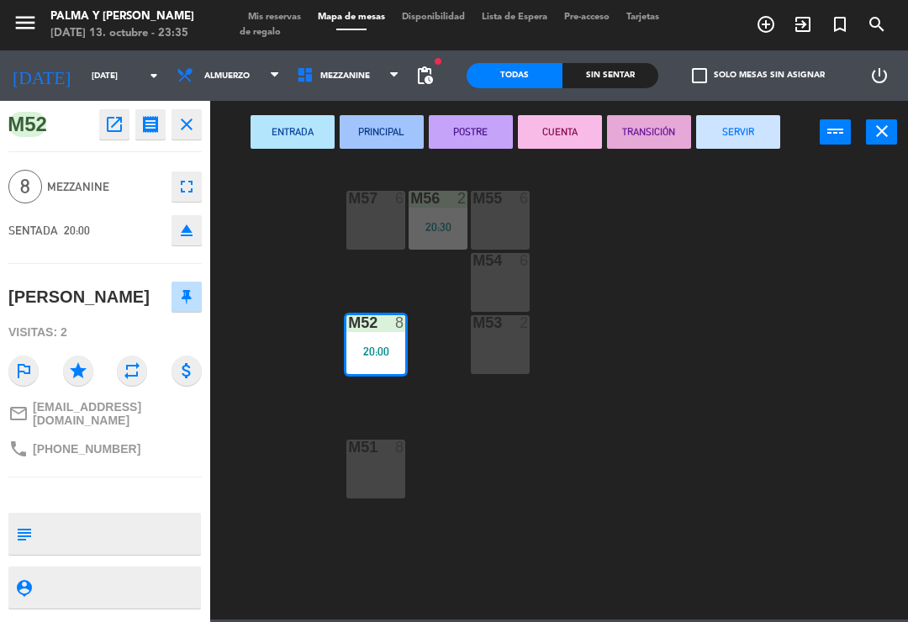
click at [561, 141] on button "CUENTA" at bounding box center [560, 132] width 84 height 34
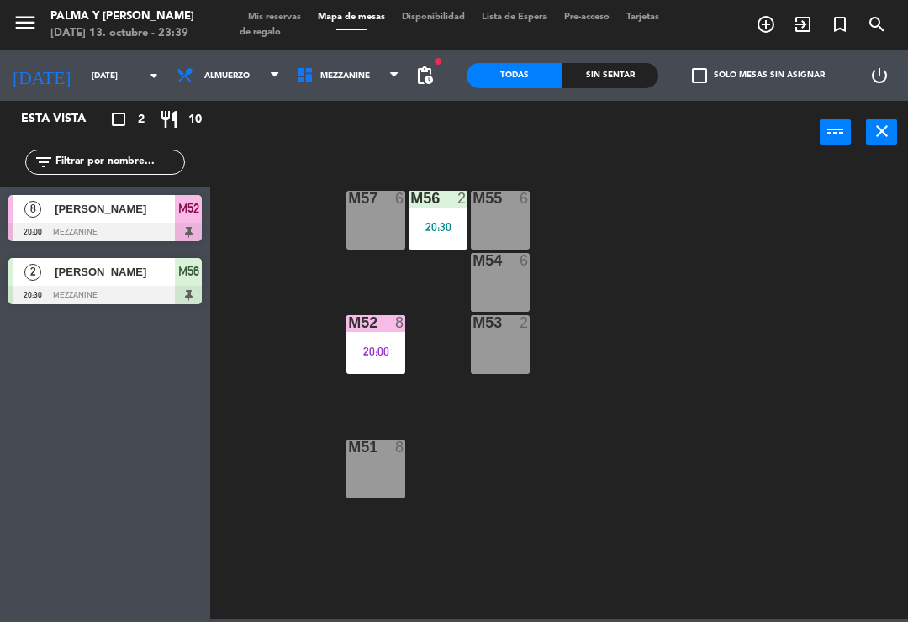
click at [371, 346] on div "20:00" at bounding box center [375, 352] width 59 height 12
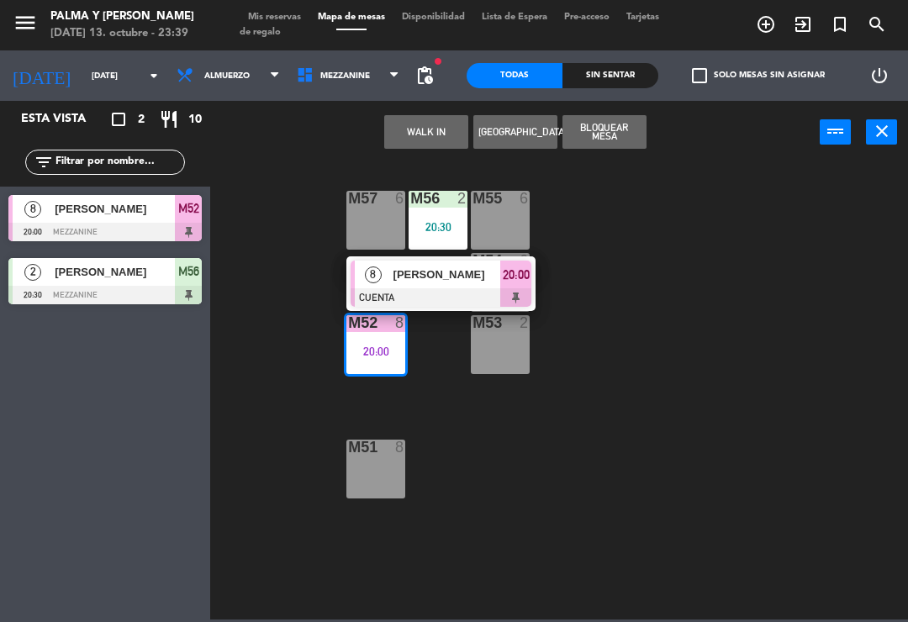
click at [430, 279] on span "[PERSON_NAME]" at bounding box center [447, 275] width 108 height 18
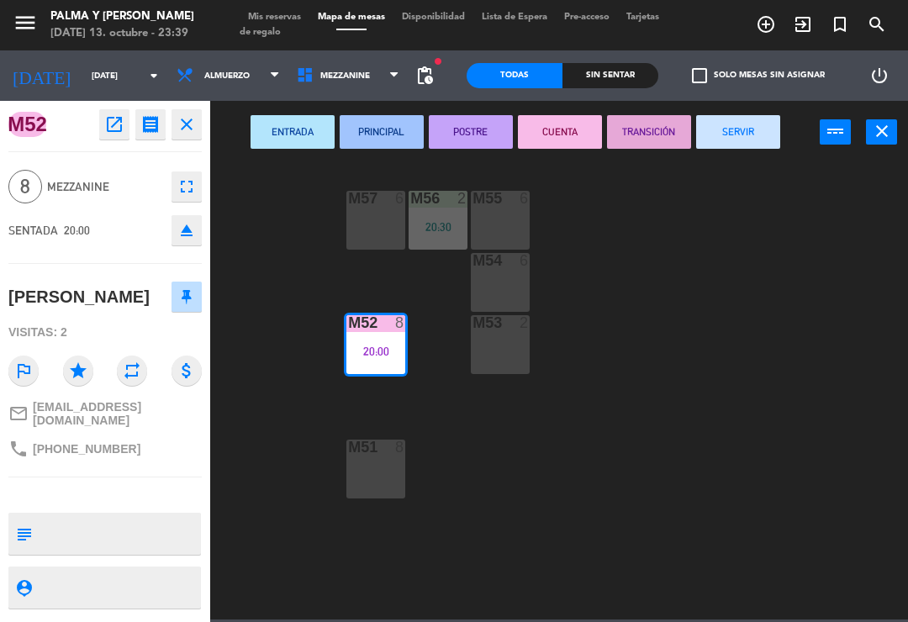
click at [752, 123] on button "SERVIR" at bounding box center [738, 132] width 84 height 34
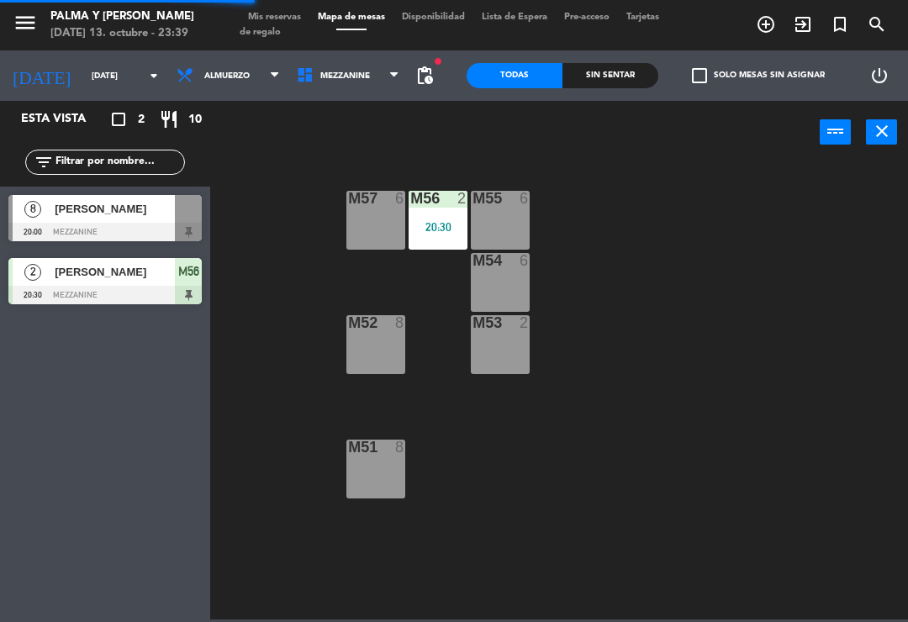
click at [797, 362] on div "M57 6 M56 2 20:30 M55 6 M54 6 M52 8 M53 2 M51 8" at bounding box center [563, 390] width 689 height 458
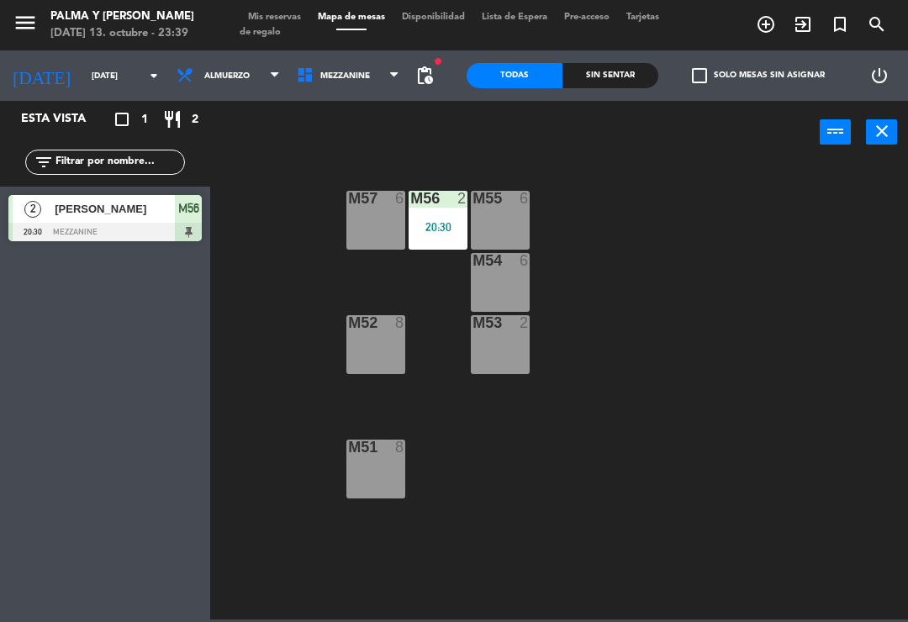
click at [811, 350] on div "M57 6 M56 2 20:30 M55 6 M54 6 M52 8 M53 2 M51 8" at bounding box center [563, 390] width 689 height 458
